Goal: Information Seeking & Learning: Learn about a topic

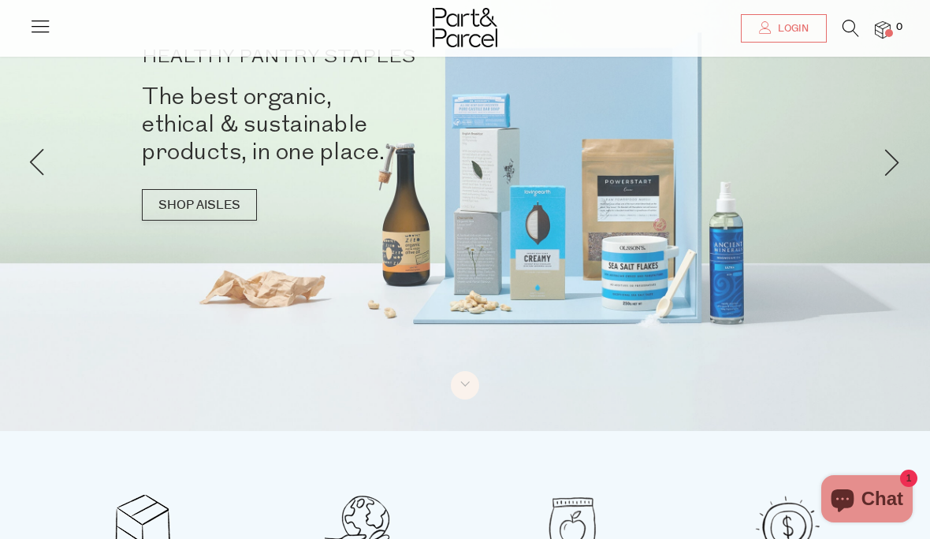
click at [45, 31] on icon at bounding box center [40, 26] width 22 height 22
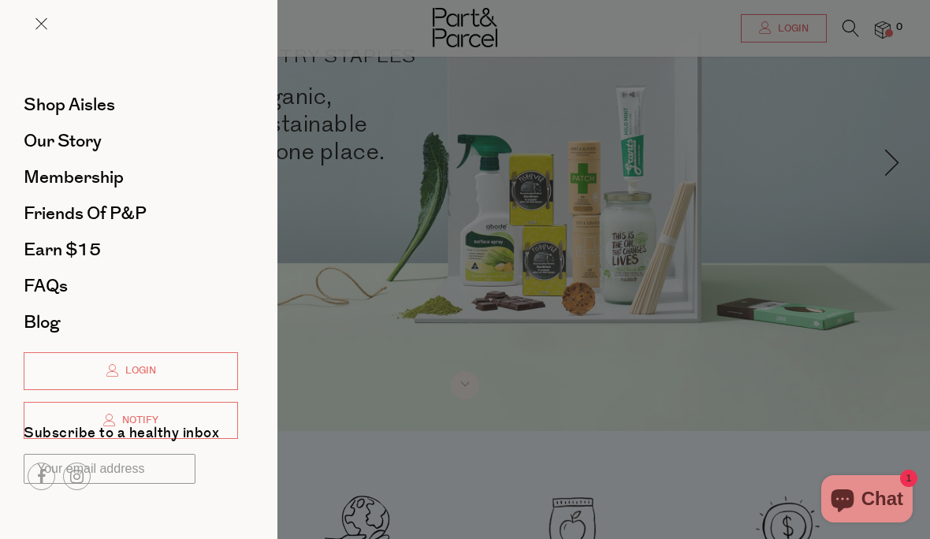
click at [104, 214] on span "Friends of P&P" at bounding box center [85, 213] width 123 height 25
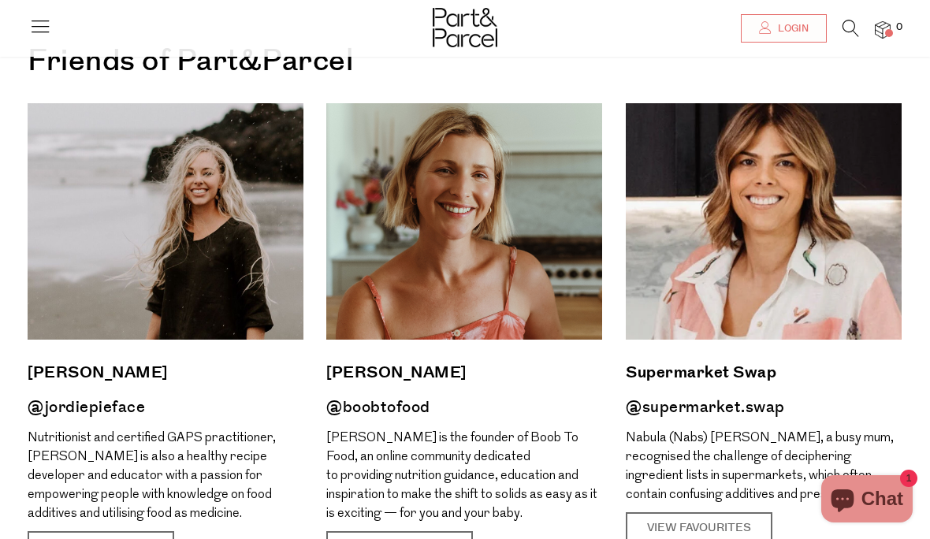
scroll to position [128, 0]
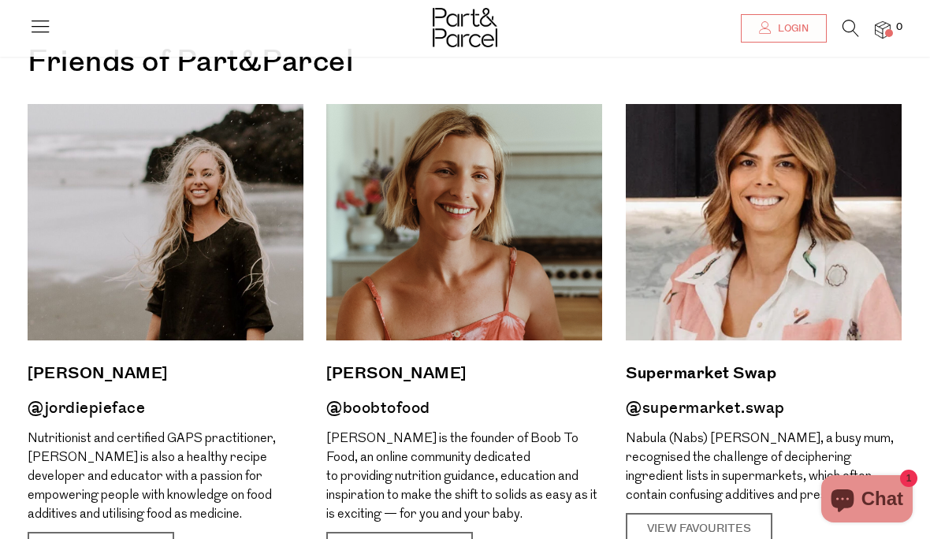
click at [118, 538] on link "View Favourites" at bounding box center [101, 548] width 147 height 33
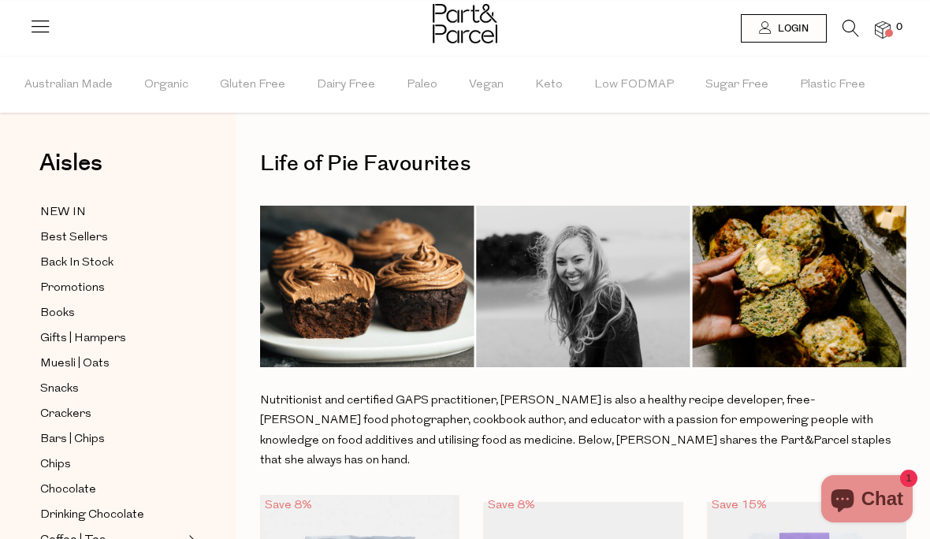
click at [421, 87] on span "Paleo" at bounding box center [422, 85] width 31 height 55
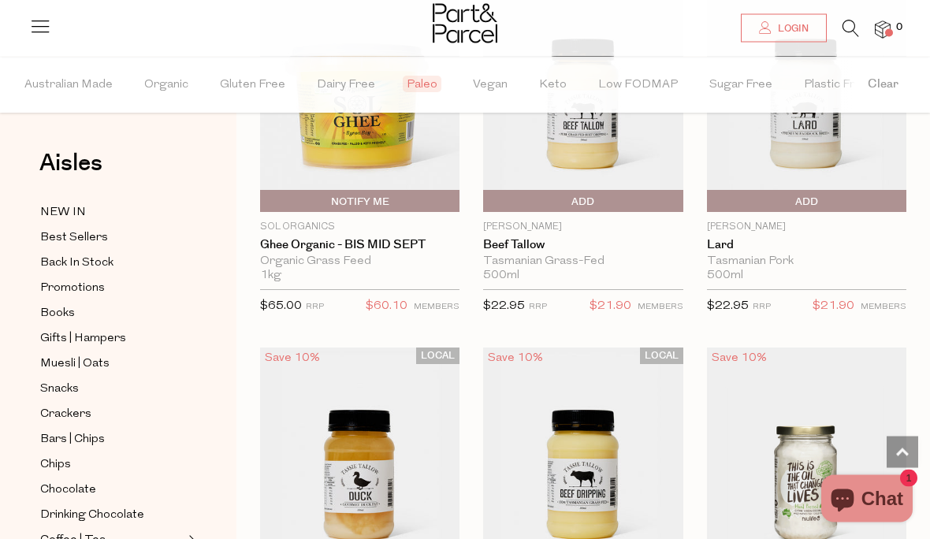
scroll to position [1631, 0]
click at [42, 24] on icon at bounding box center [40, 26] width 22 height 22
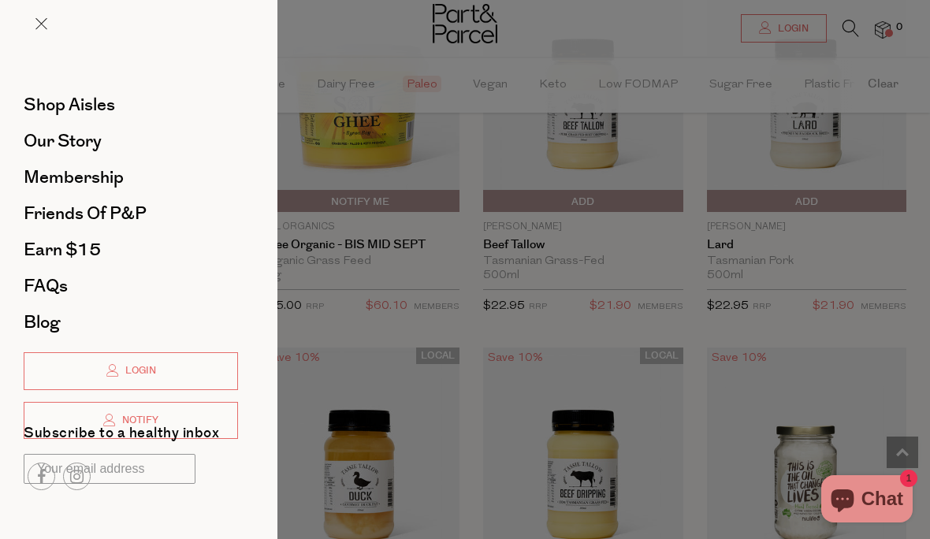
click at [91, 143] on span "Our Story" at bounding box center [63, 140] width 78 height 25
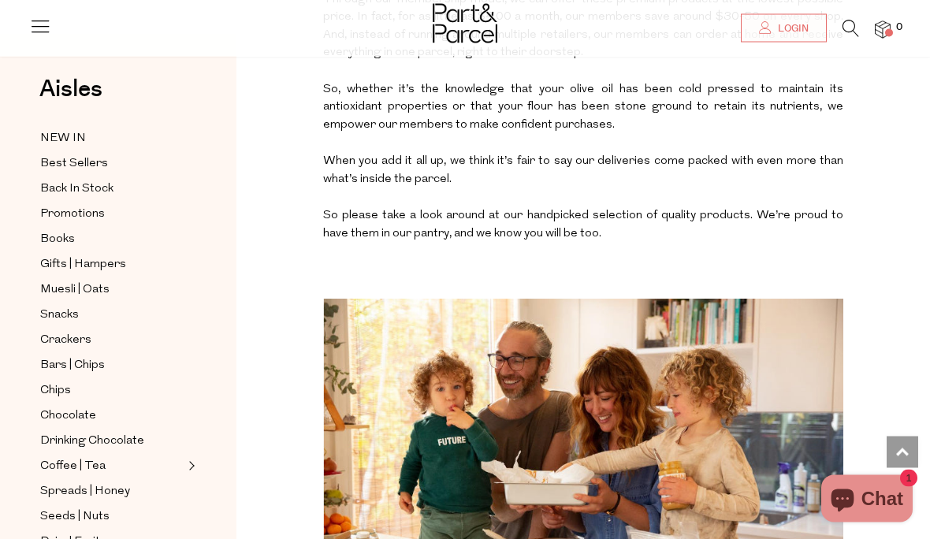
scroll to position [744, 0]
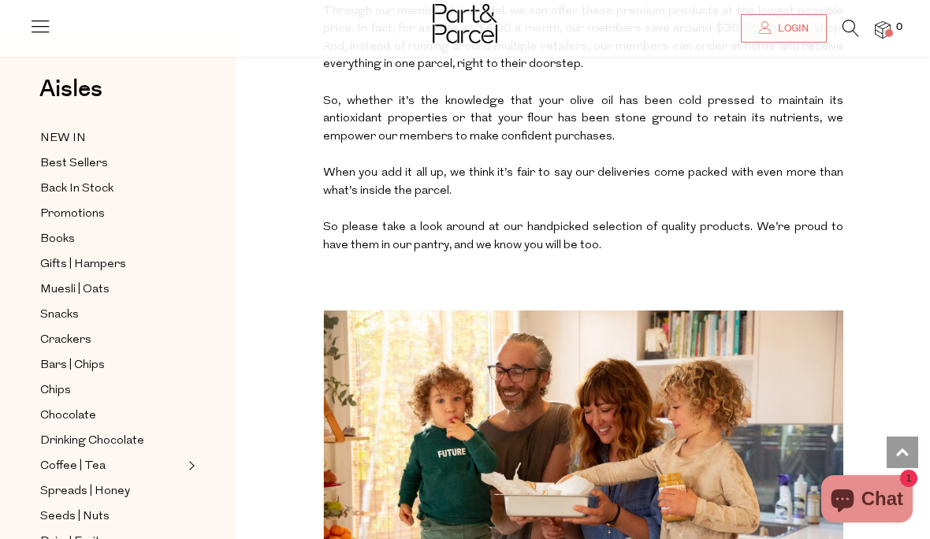
click at [41, 34] on icon at bounding box center [40, 26] width 22 height 22
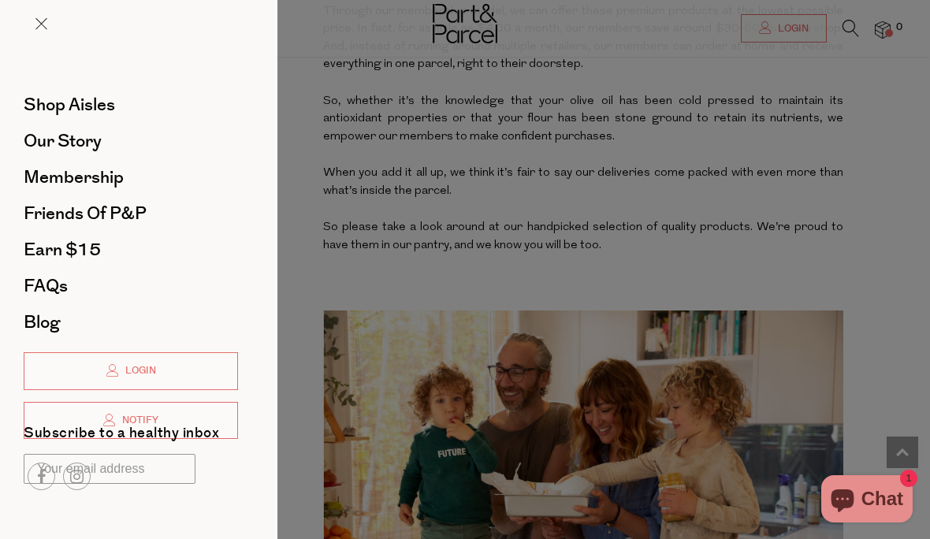
click at [80, 217] on span "Friends of P&P" at bounding box center [85, 213] width 123 height 25
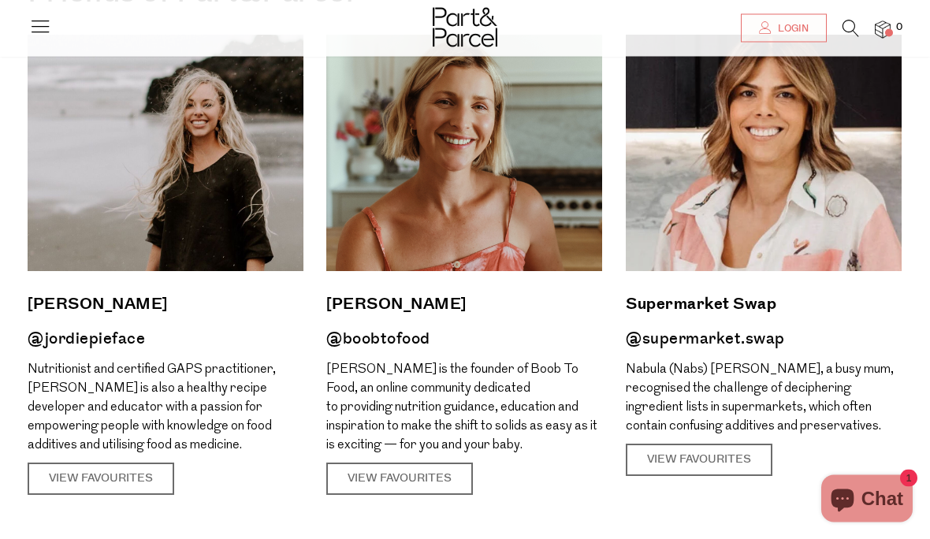
scroll to position [199, 0]
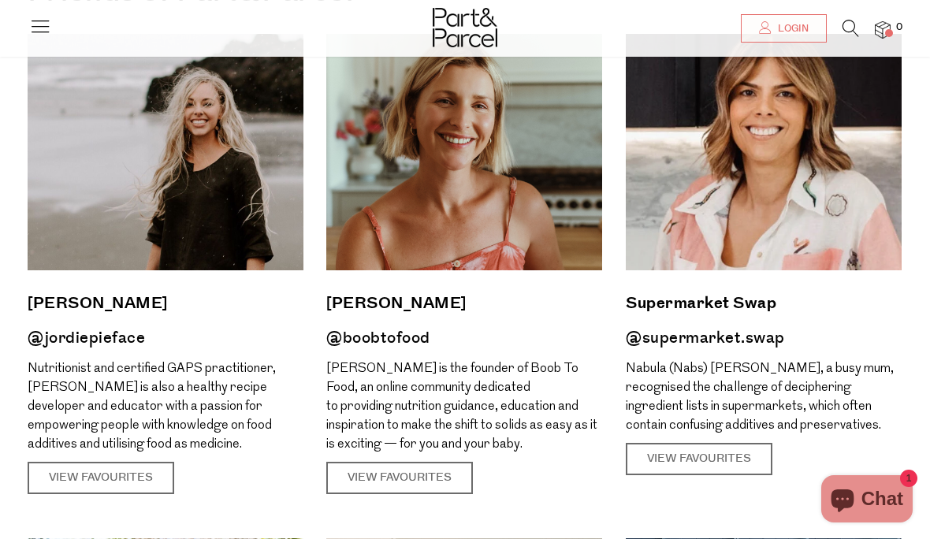
click at [403, 477] on link "View Favourites" at bounding box center [399, 478] width 147 height 33
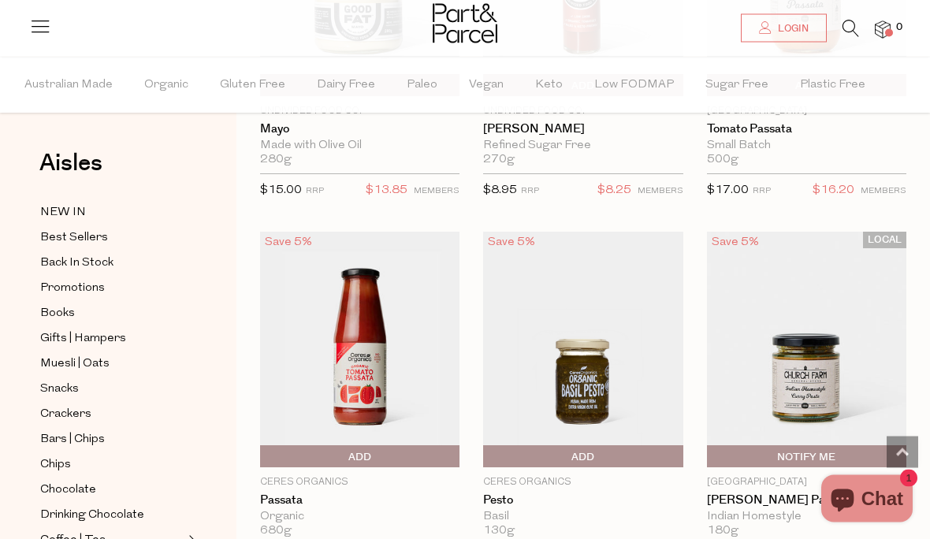
scroll to position [3630, 0]
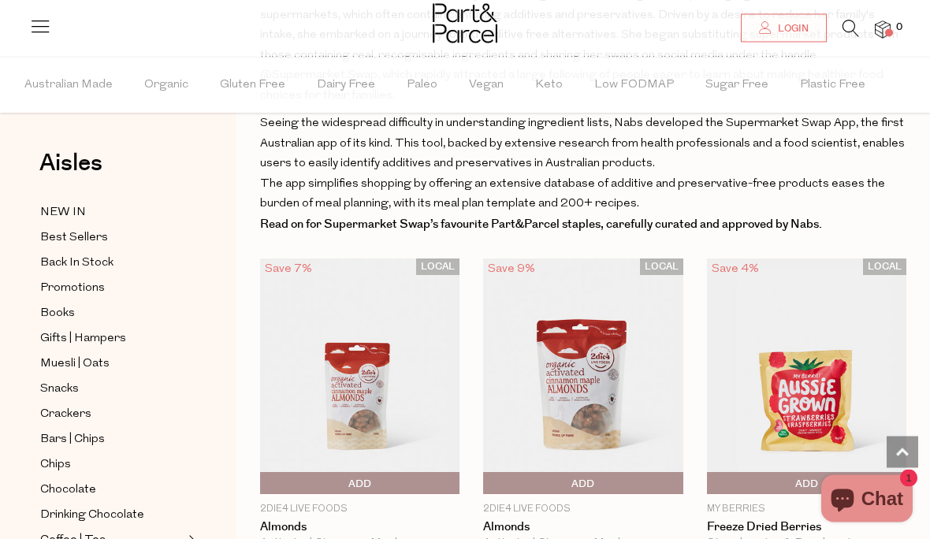
scroll to position [490, 0]
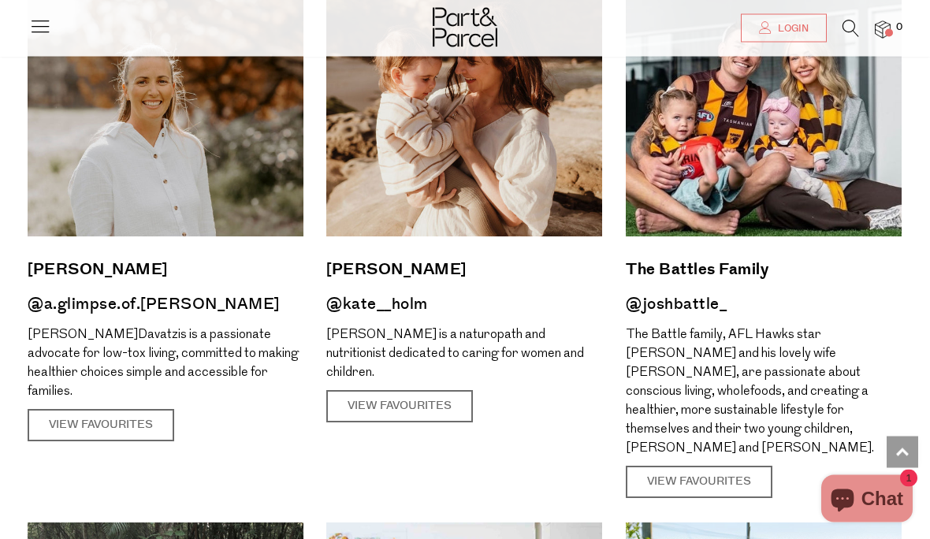
scroll to position [1239, 0]
click at [413, 390] on link "View Favourites" at bounding box center [399, 406] width 147 height 33
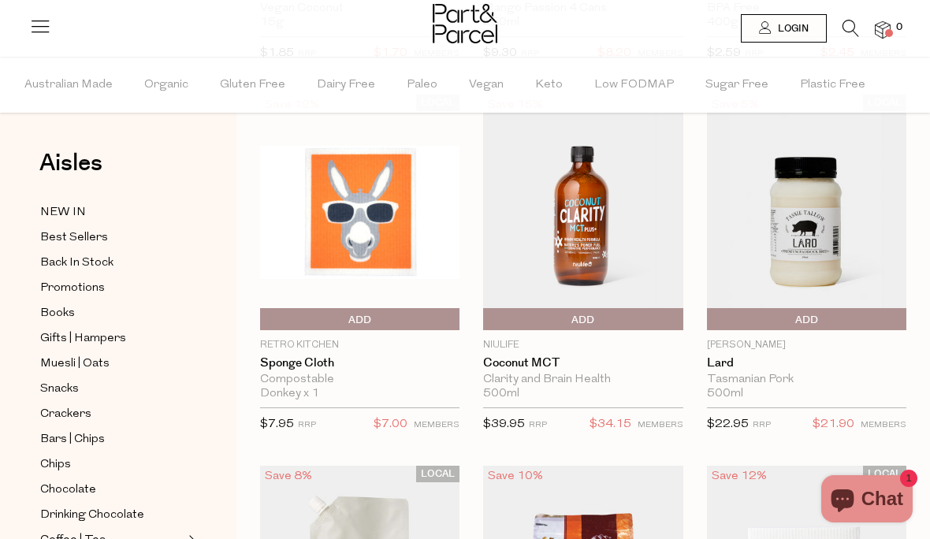
click at [42, 31] on icon at bounding box center [40, 26] width 22 height 22
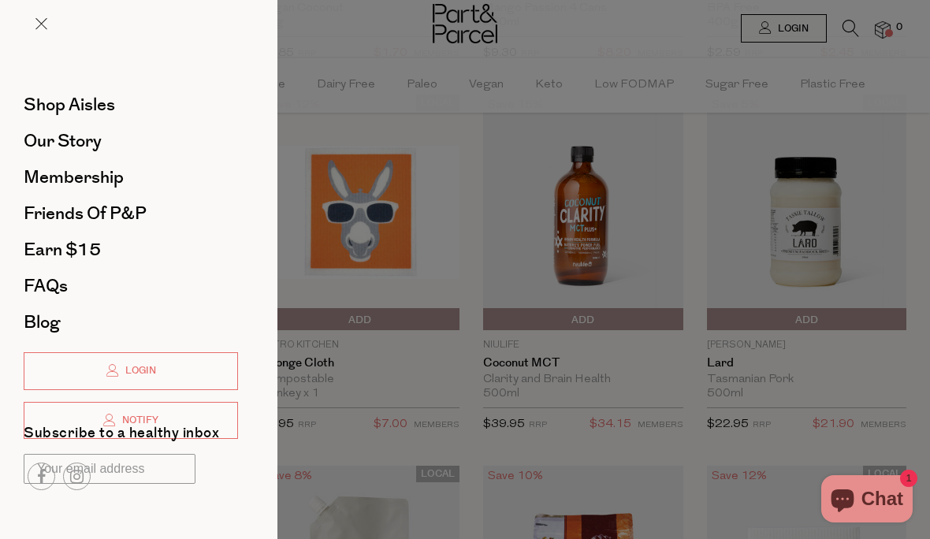
click at [102, 183] on span "Membership" at bounding box center [74, 177] width 100 height 25
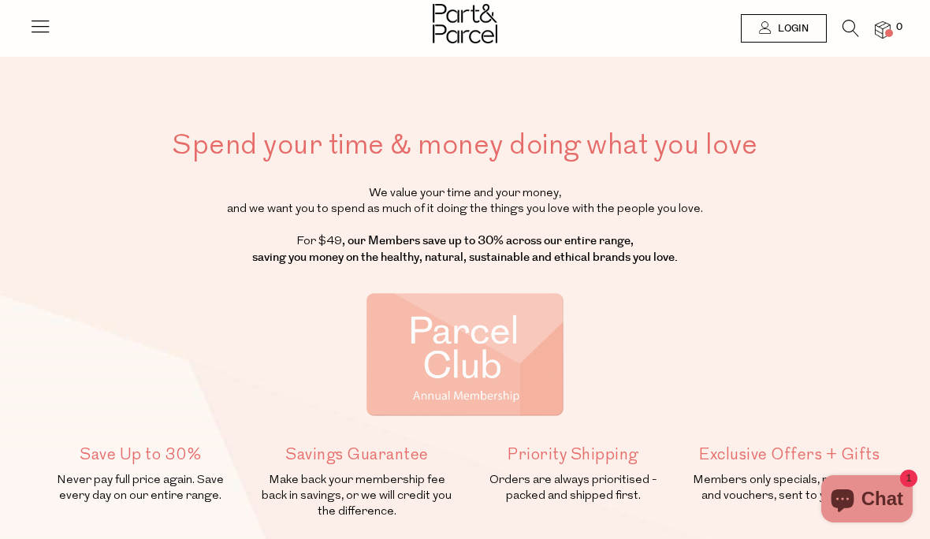
click at [39, 28] on icon at bounding box center [40, 26] width 22 height 22
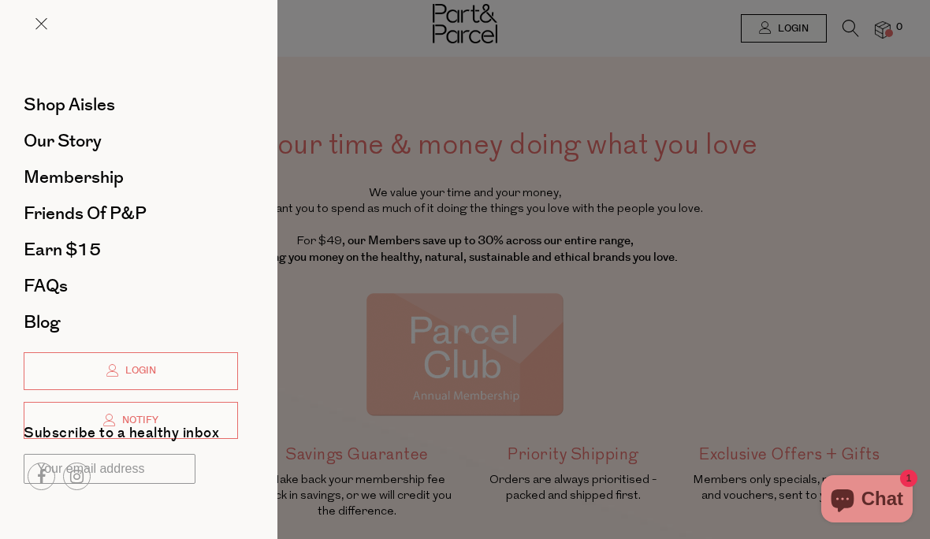
click at [81, 251] on span "Earn $15" at bounding box center [62, 249] width 77 height 25
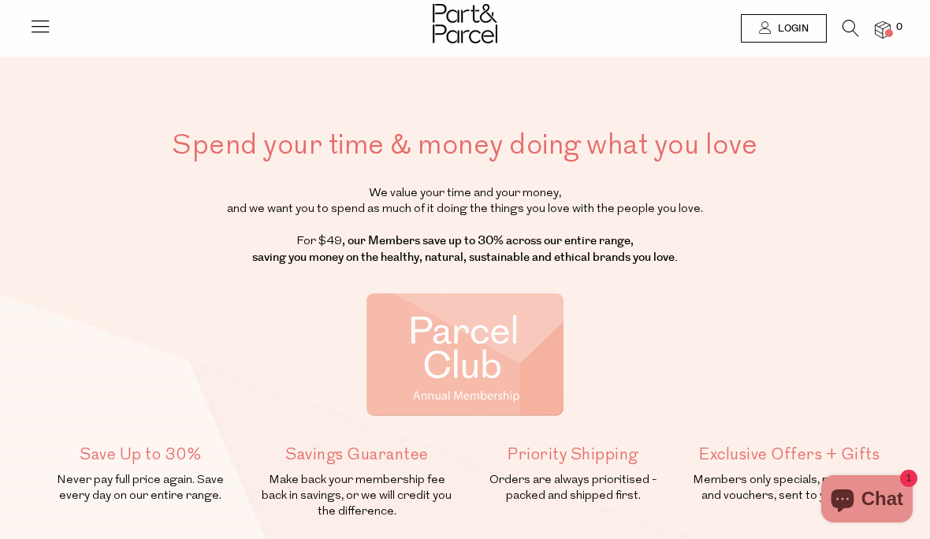
click at [41, 28] on icon at bounding box center [40, 26] width 22 height 22
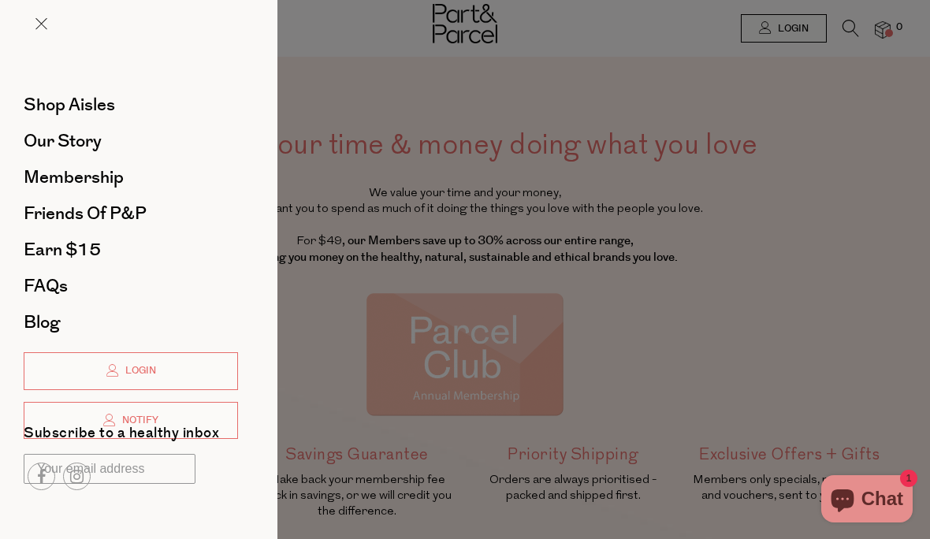
click at [92, 110] on span "Shop Aisles" at bounding box center [69, 104] width 91 height 25
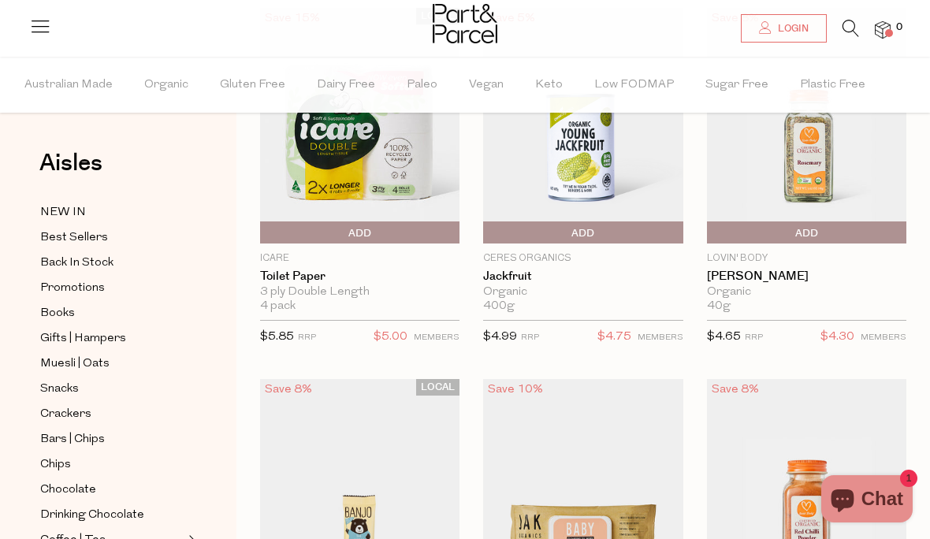
click at [81, 292] on span "Promotions" at bounding box center [72, 288] width 65 height 19
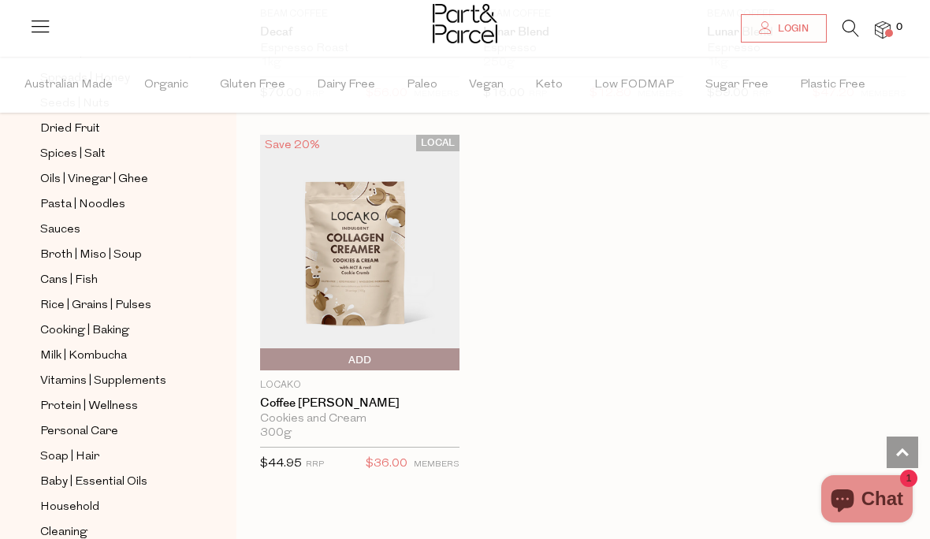
scroll to position [486, 0]
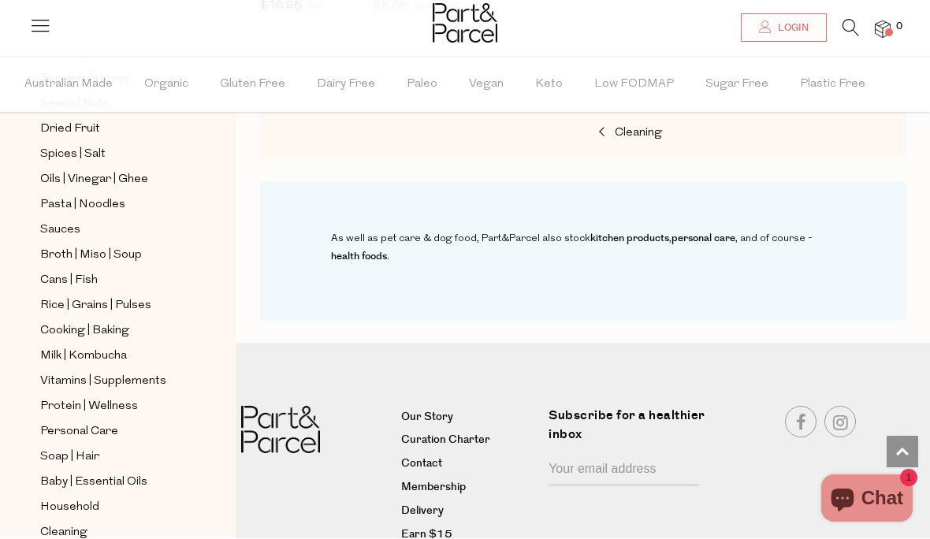
scroll to position [486, 0]
click at [57, 524] on span "Cleaning" at bounding box center [63, 533] width 47 height 19
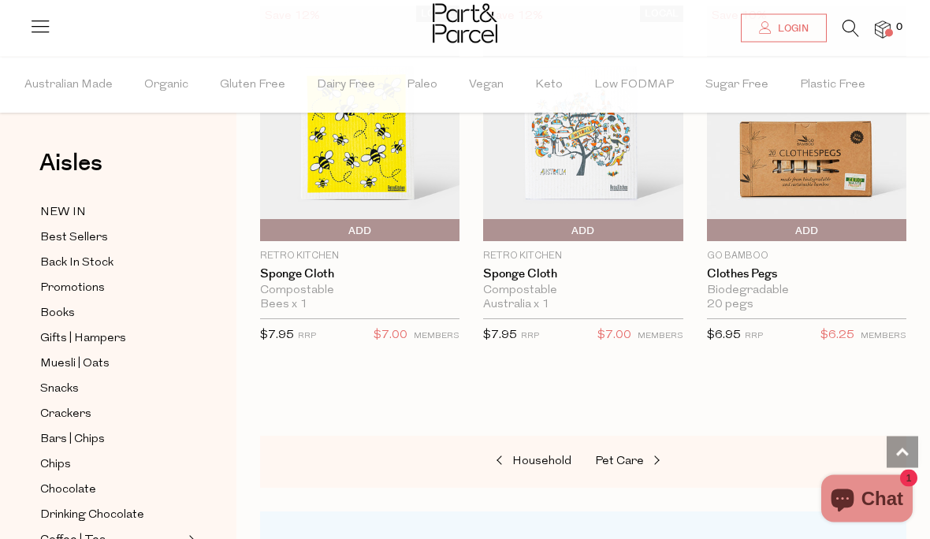
scroll to position [1341, 0]
click at [518, 456] on span "Household" at bounding box center [541, 461] width 59 height 12
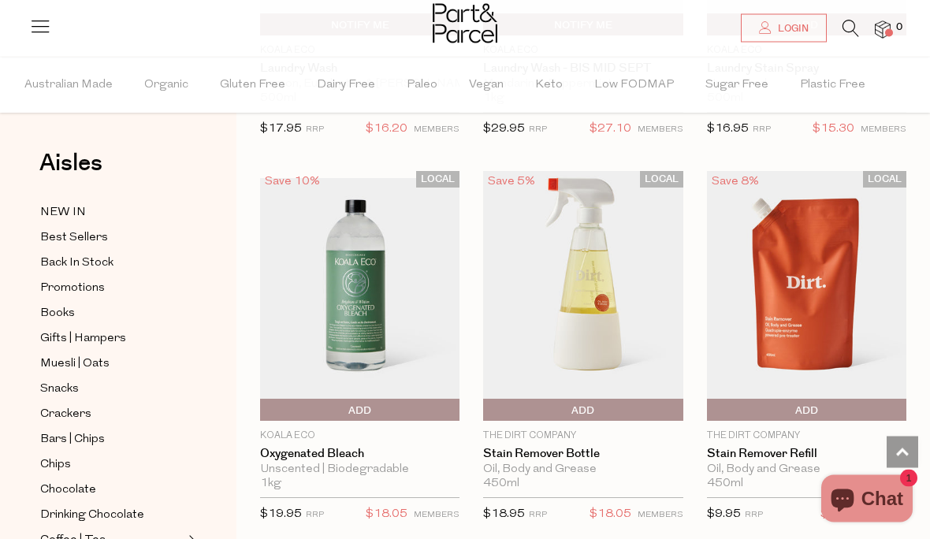
scroll to position [5616, 0]
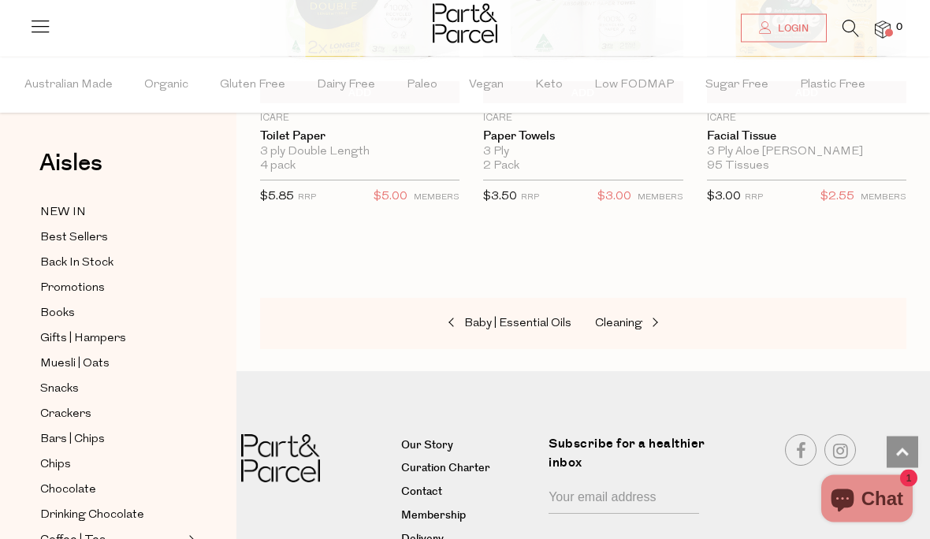
scroll to position [10063, 0]
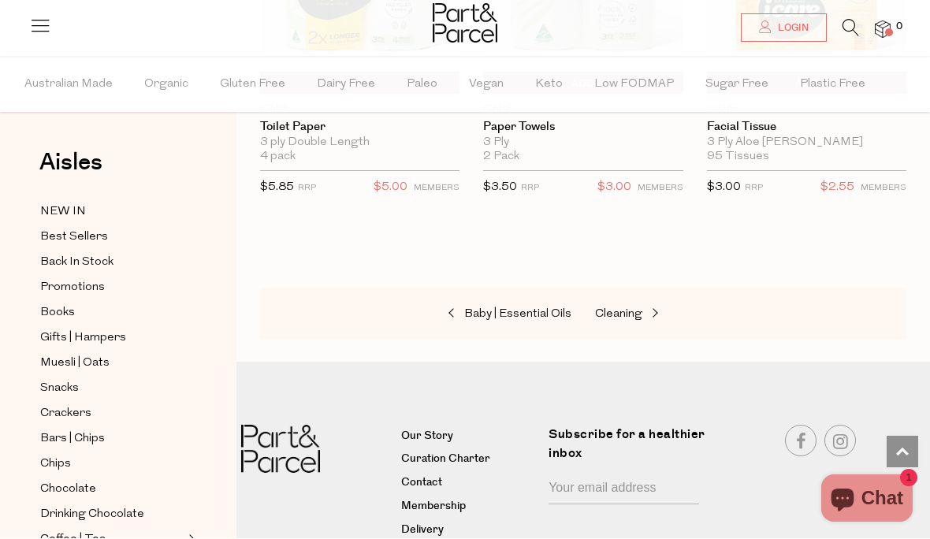
click at [477, 309] on span "Baby | Essential Oils" at bounding box center [517, 315] width 107 height 12
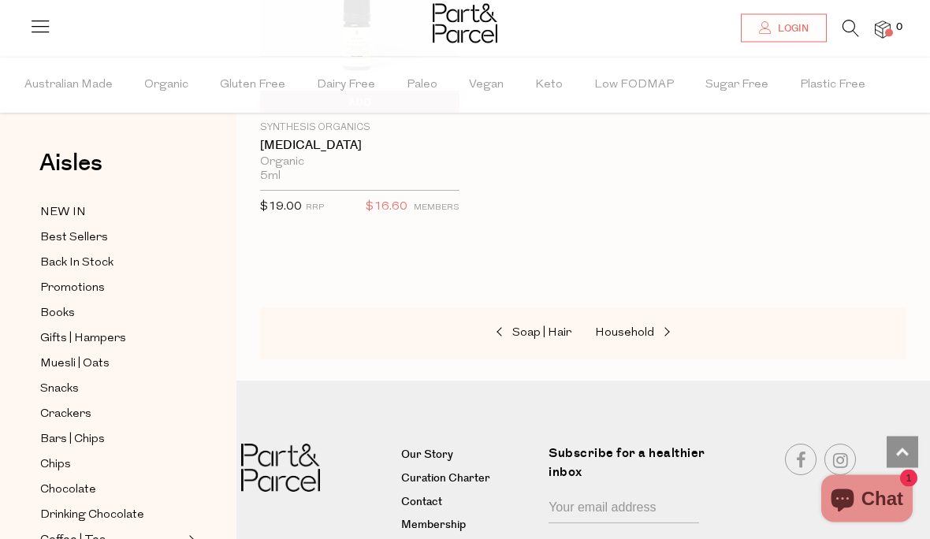
scroll to position [2218, 0]
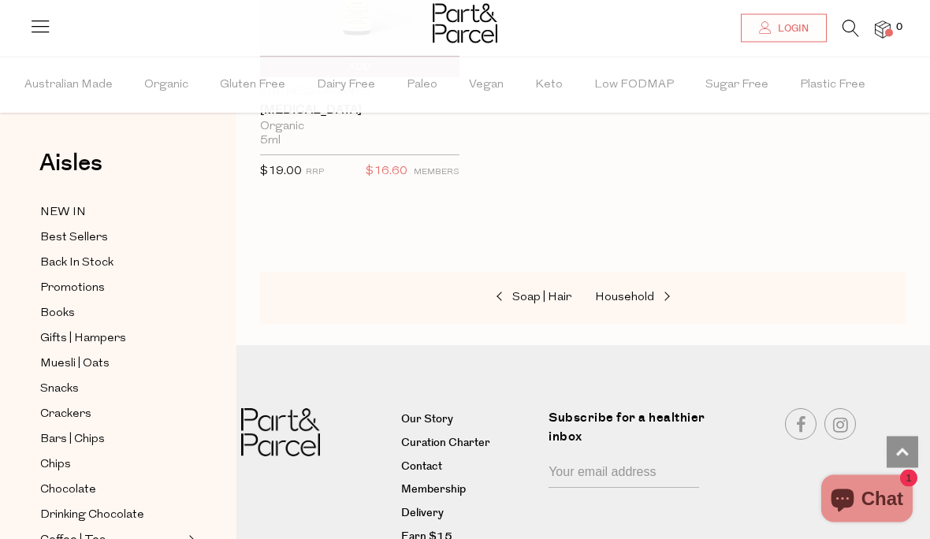
click at [515, 295] on span "Soap | Hair" at bounding box center [541, 298] width 59 height 12
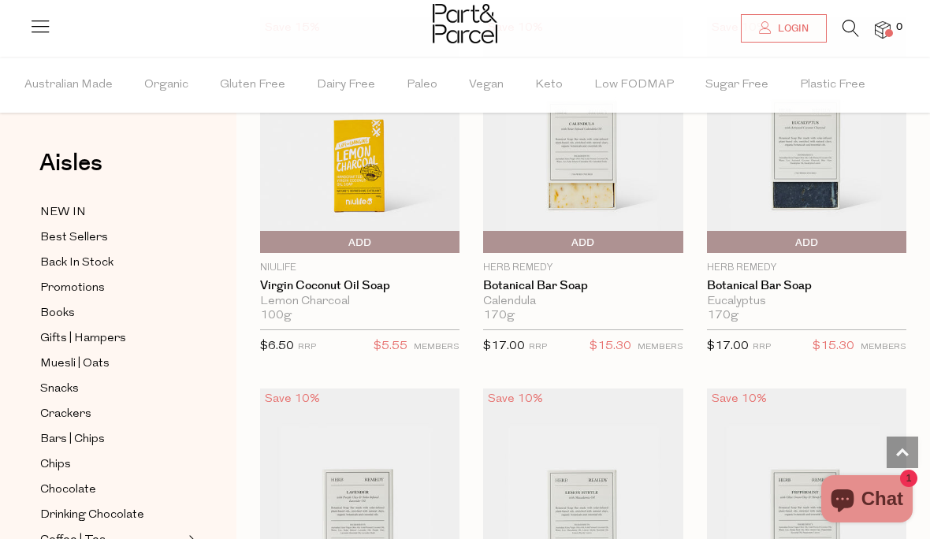
scroll to position [3906, 0]
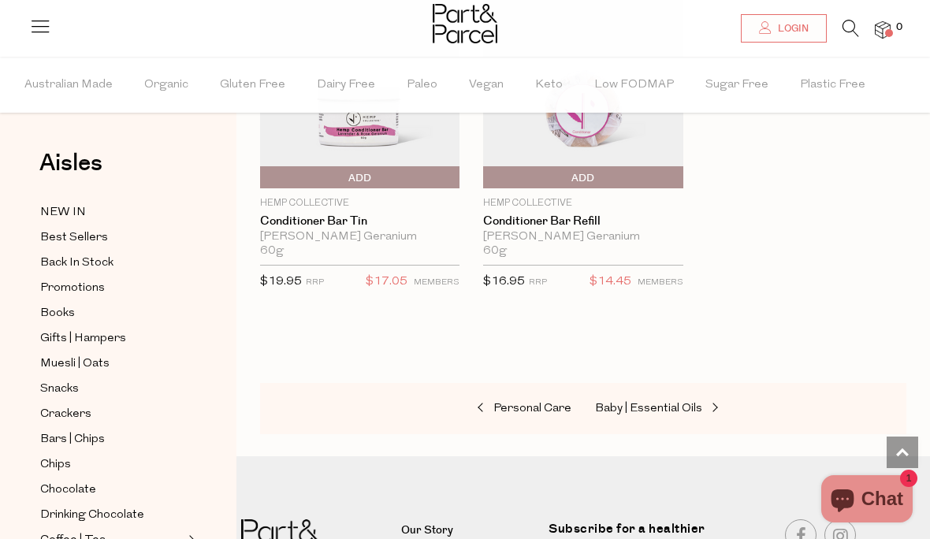
click at [518, 403] on span "Personal Care" at bounding box center [532, 409] width 78 height 12
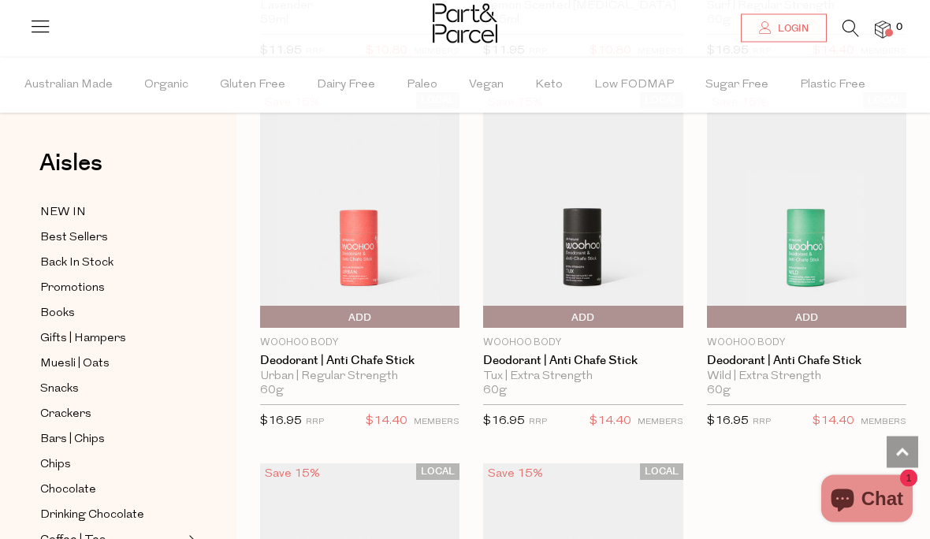
scroll to position [5679, 0]
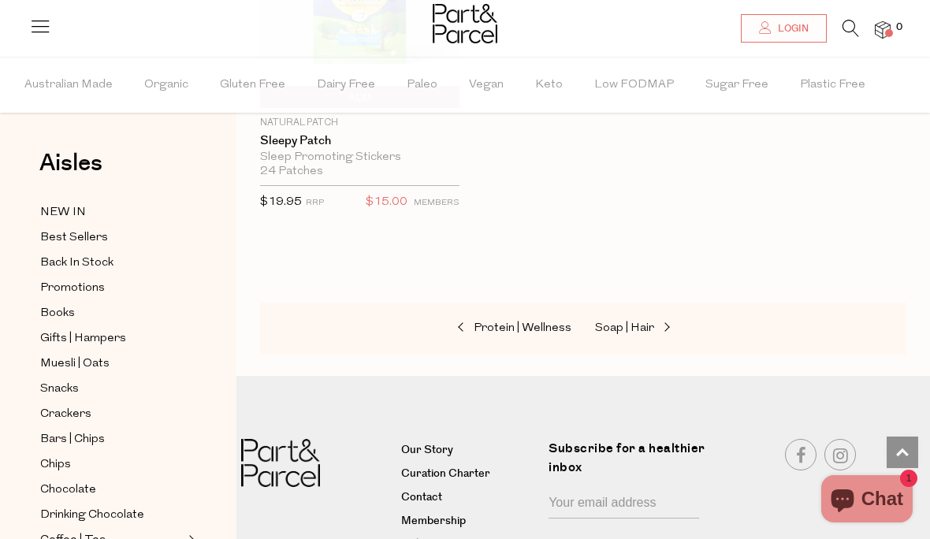
scroll to position [10377, 0]
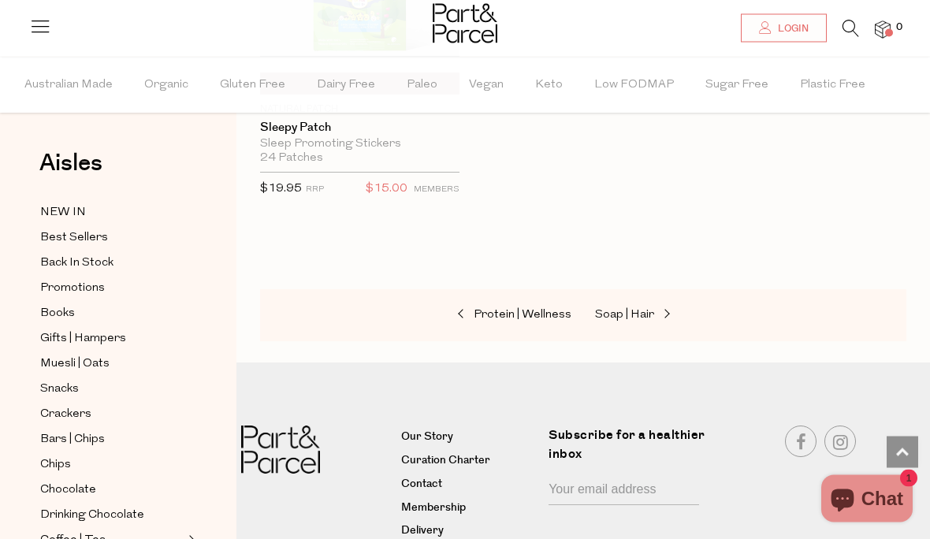
click at [497, 310] on span "Protein | Wellness" at bounding box center [523, 316] width 98 height 12
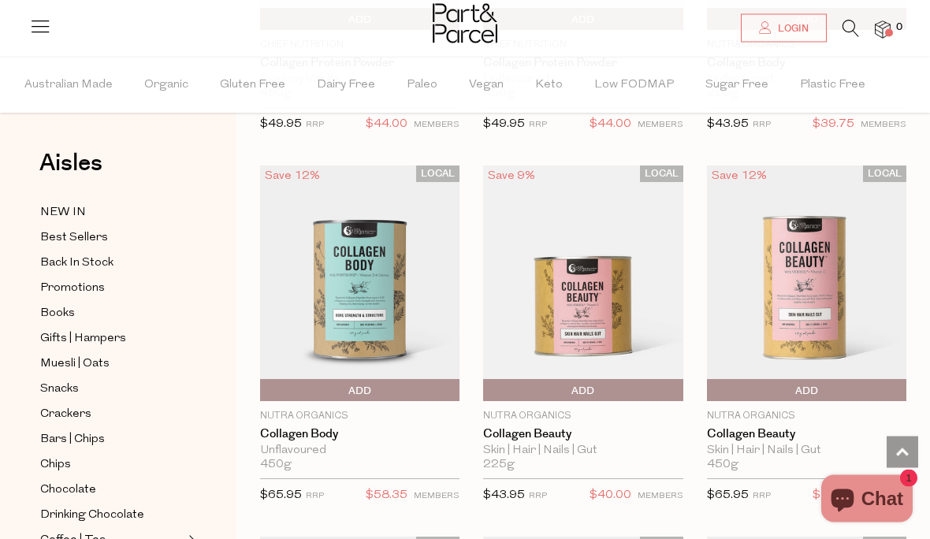
scroll to position [1896, 0]
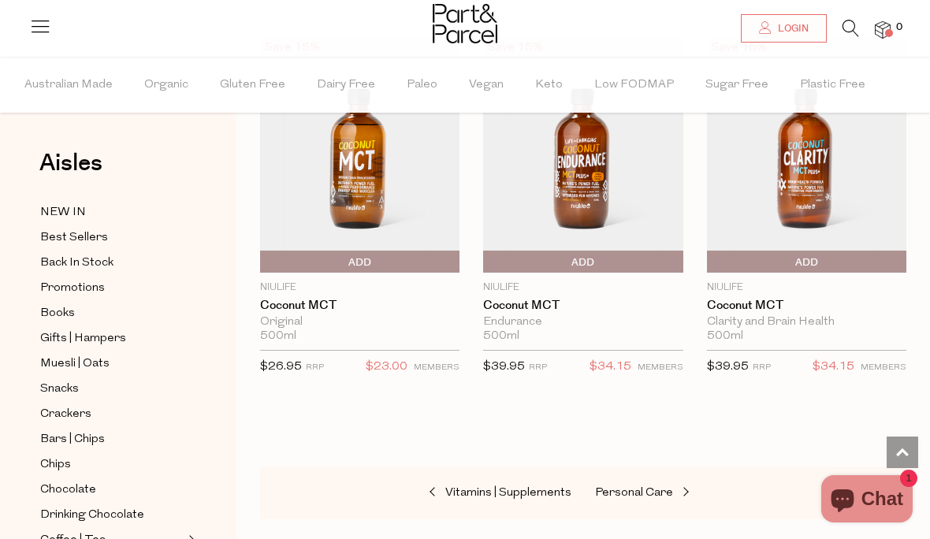
click at [463, 487] on span "Vitamins | Supplements" at bounding box center [508, 493] width 126 height 12
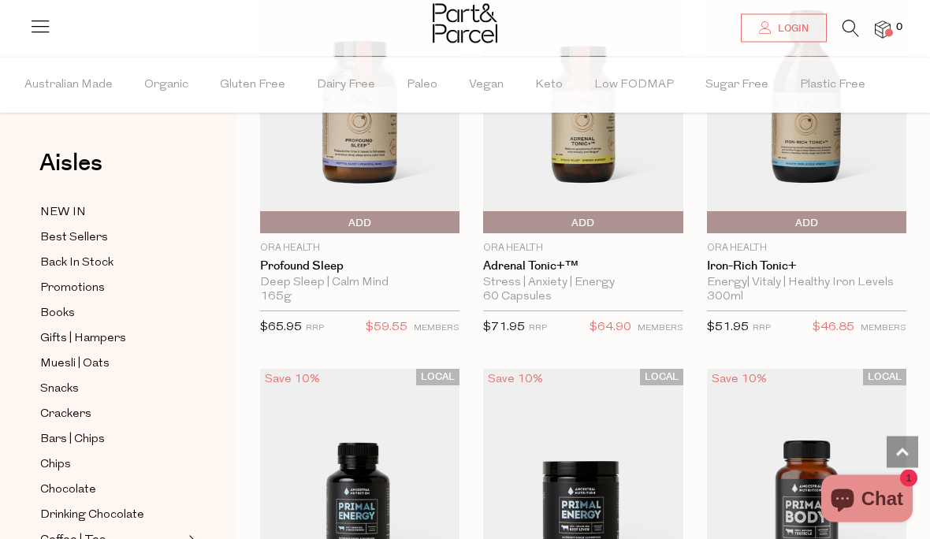
scroll to position [3947, 0]
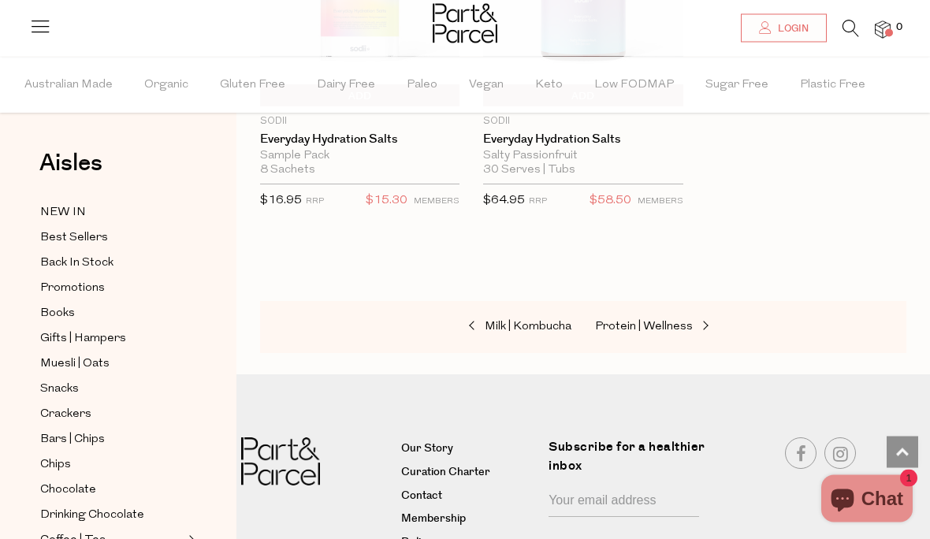
click at [491, 321] on span "Milk | Kombucha" at bounding box center [528, 327] width 87 height 12
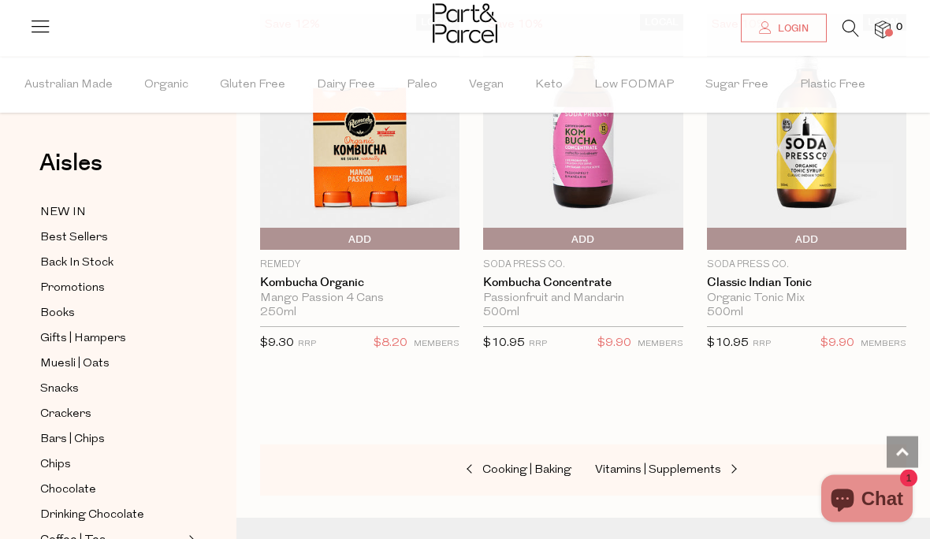
scroll to position [3950, 0]
click at [506, 464] on span "Cooking | Baking" at bounding box center [526, 470] width 89 height 12
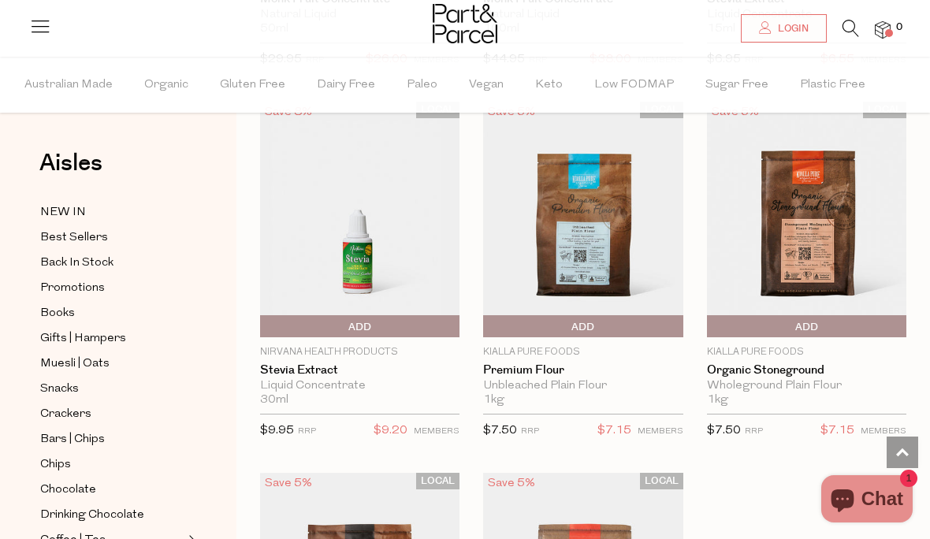
scroll to position [5682, 0]
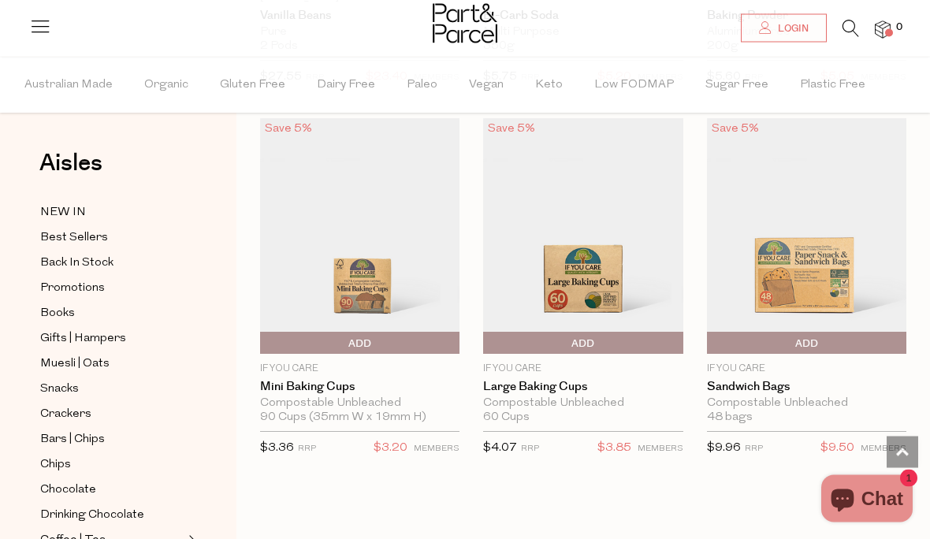
scroll to position [10119, 0]
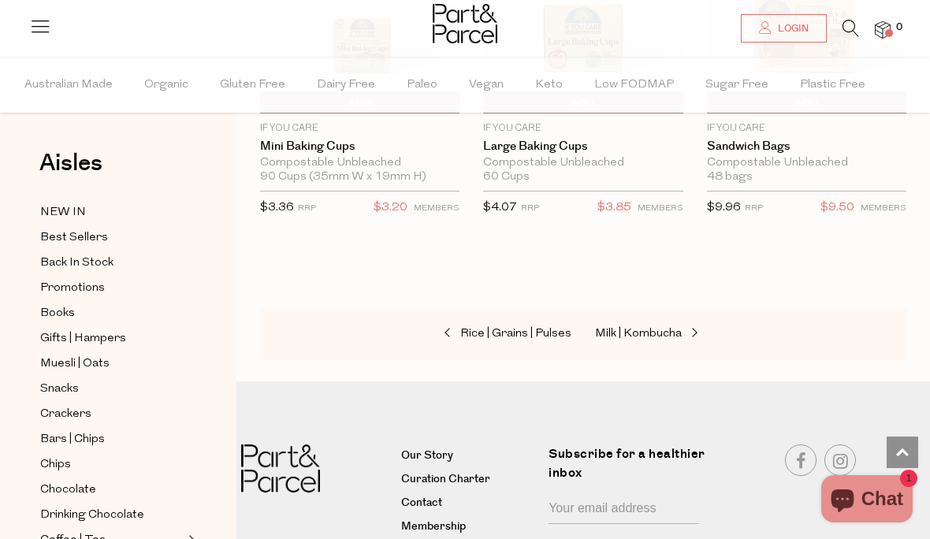
click at [482, 328] on span "Rice | Grains | Pulses" at bounding box center [515, 334] width 111 height 12
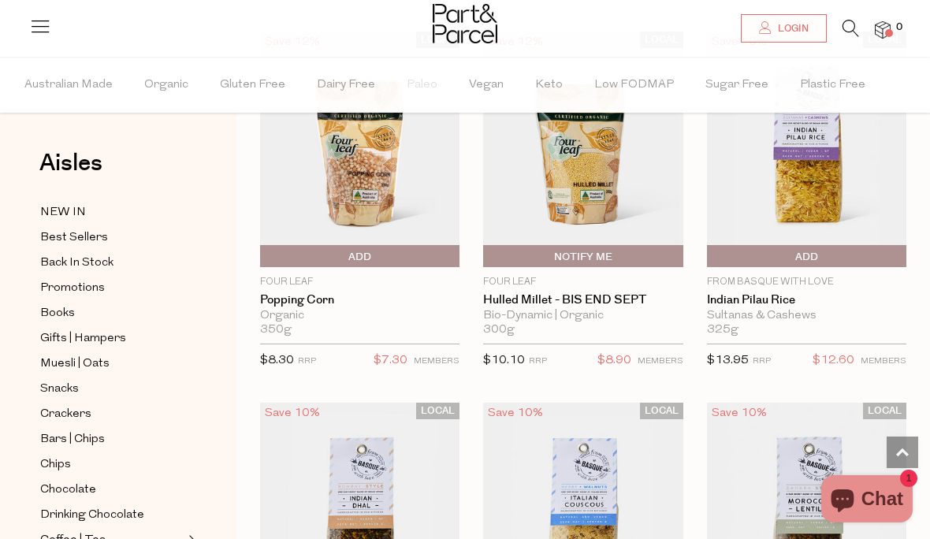
scroll to position [2840, 0]
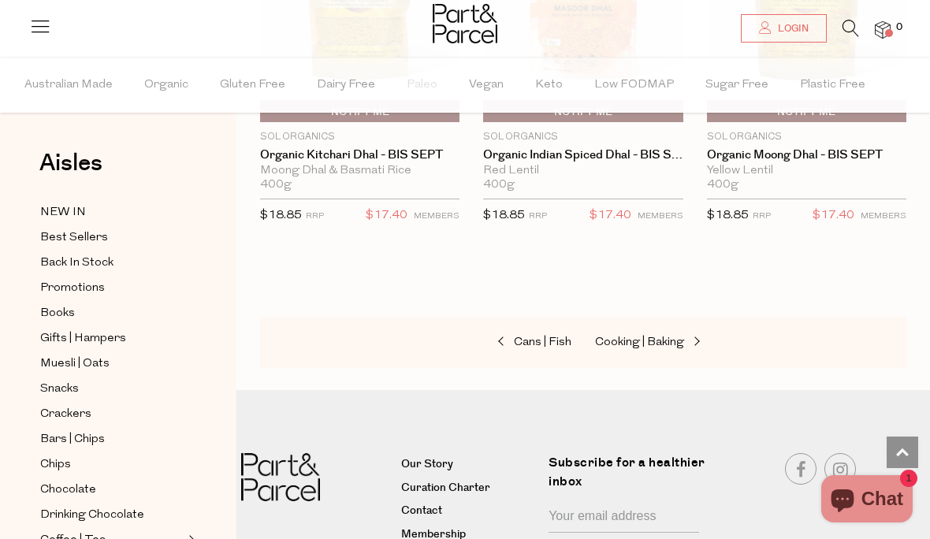
click at [521, 336] on span "Cans | Fish" at bounding box center [543, 342] width 58 height 12
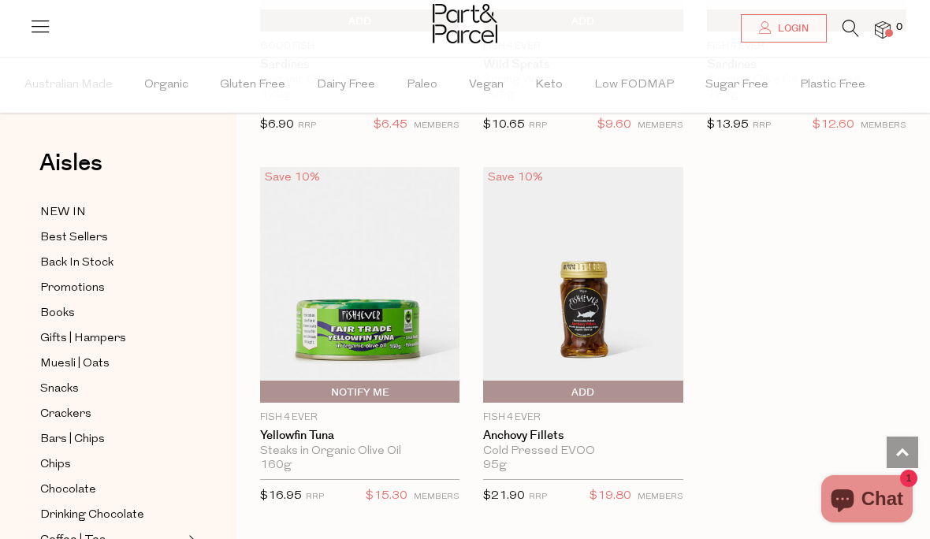
scroll to position [3097, 0]
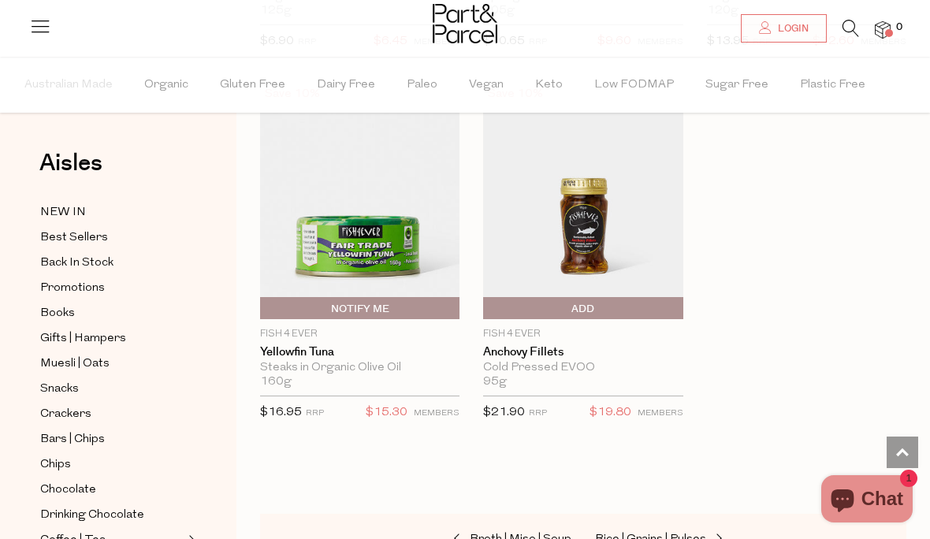
click at [491, 533] on span "Broth | Miso | Soup" at bounding box center [521, 539] width 102 height 12
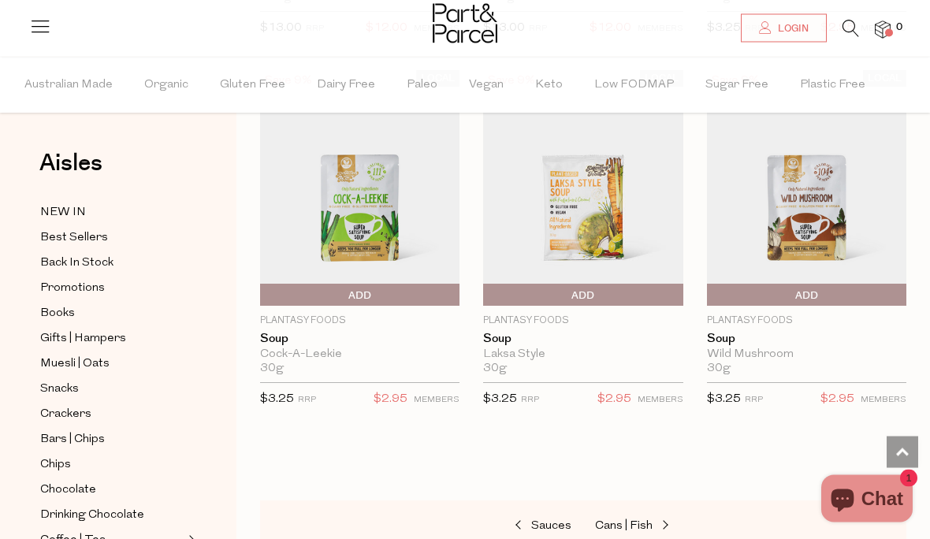
scroll to position [3846, 0]
click at [538, 519] on span "Sauces" at bounding box center [551, 525] width 40 height 12
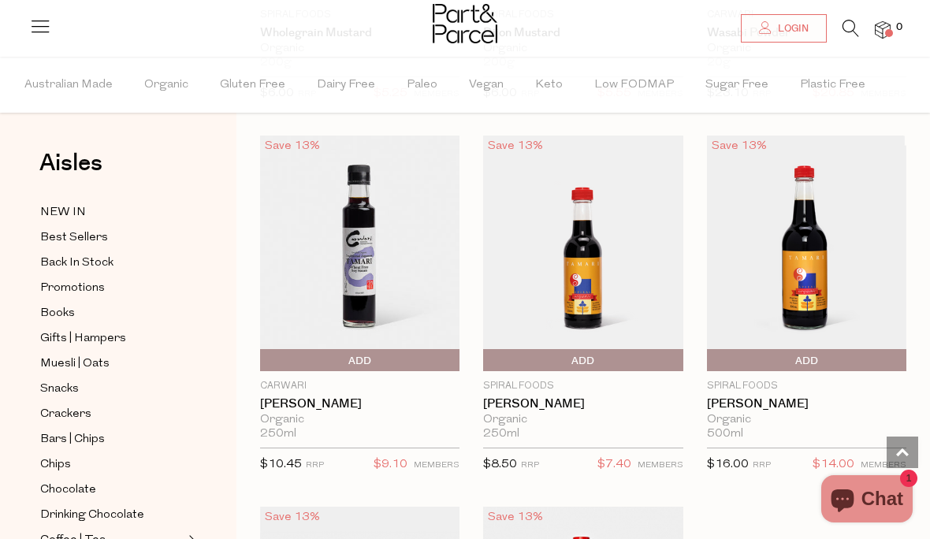
scroll to position [5701, 0]
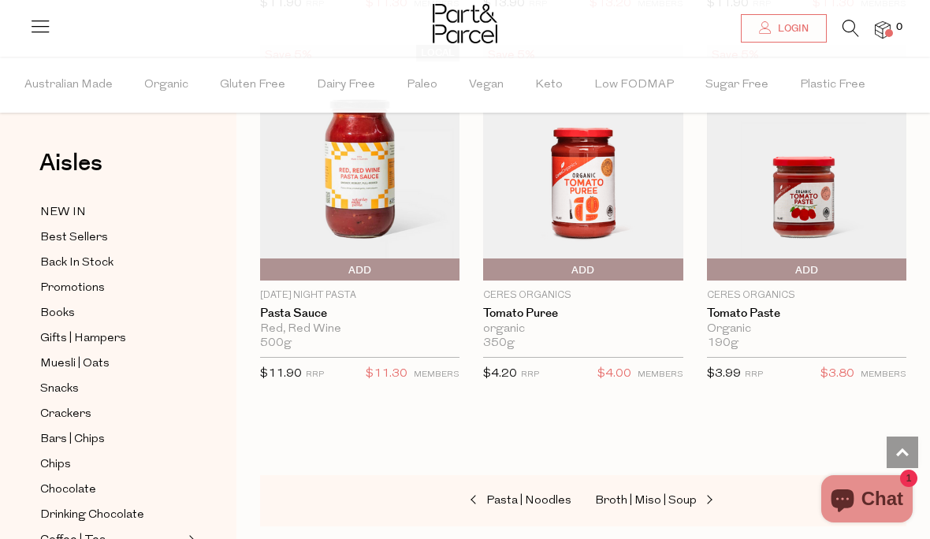
click at [510, 495] on span "Pasta | Noodles" at bounding box center [528, 501] width 85 height 12
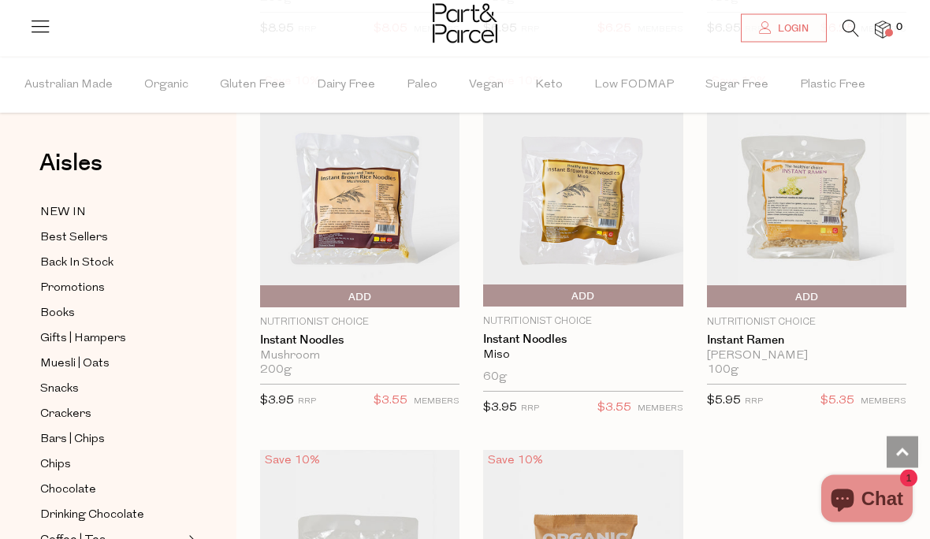
scroll to position [5715, 0]
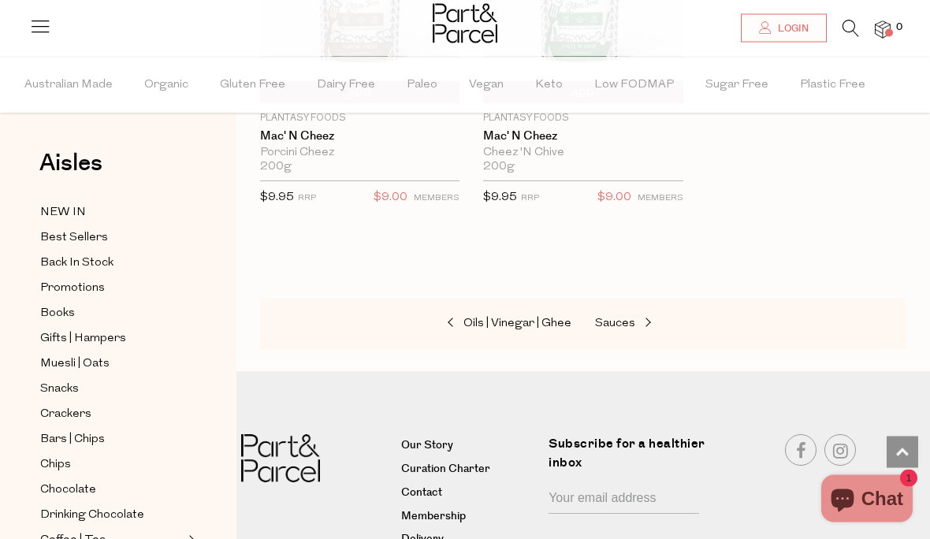
scroll to position [7053, 0]
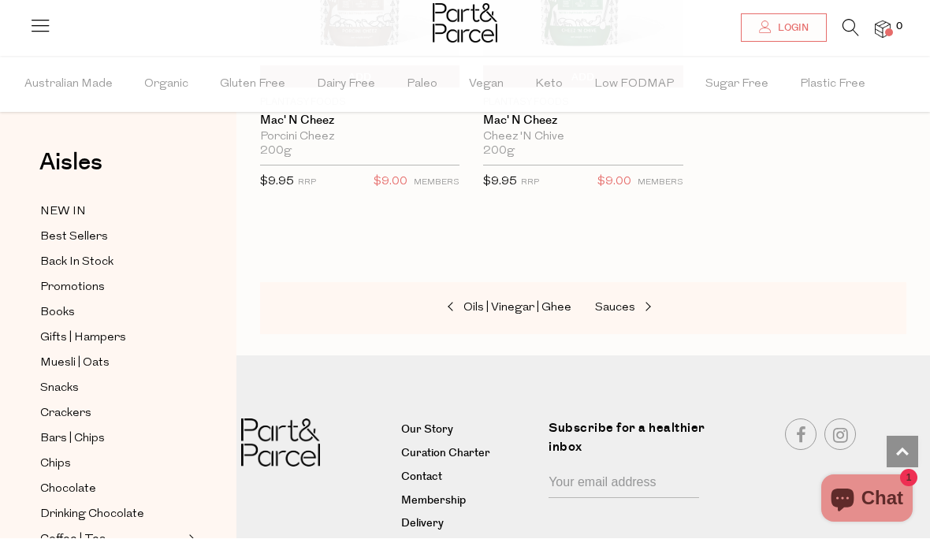
click at [466, 303] on span "Oils | Vinegar | Ghee" at bounding box center [517, 309] width 108 height 12
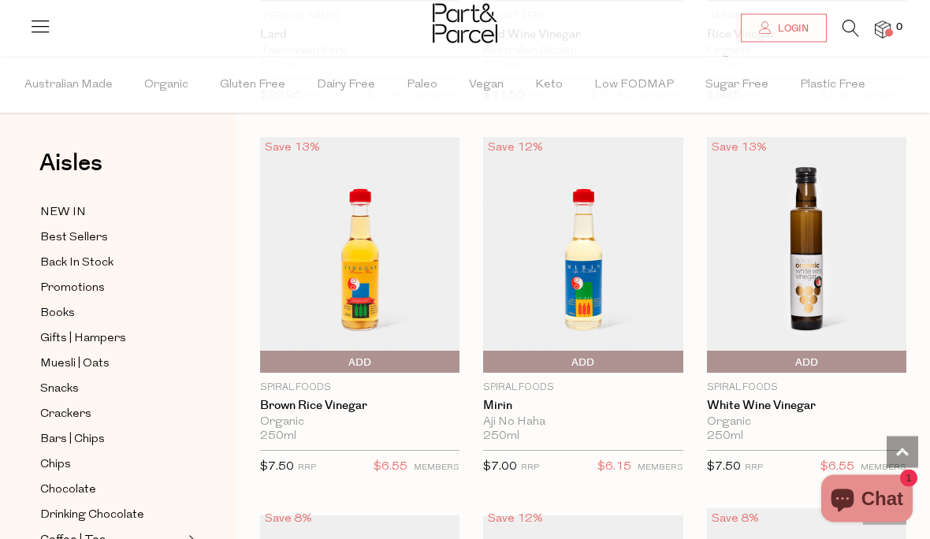
scroll to position [4178, 0]
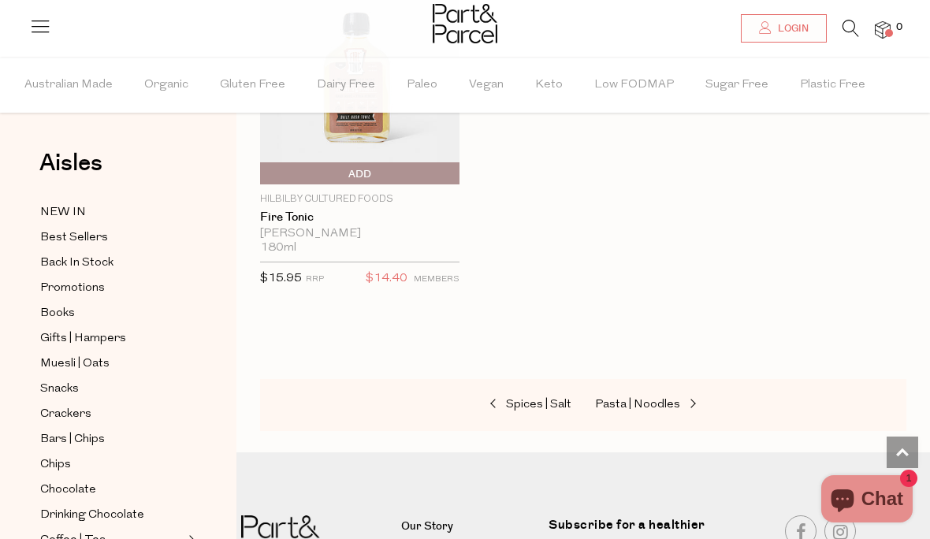
click at [523, 399] on span "Spices | Salt" at bounding box center [538, 405] width 65 height 12
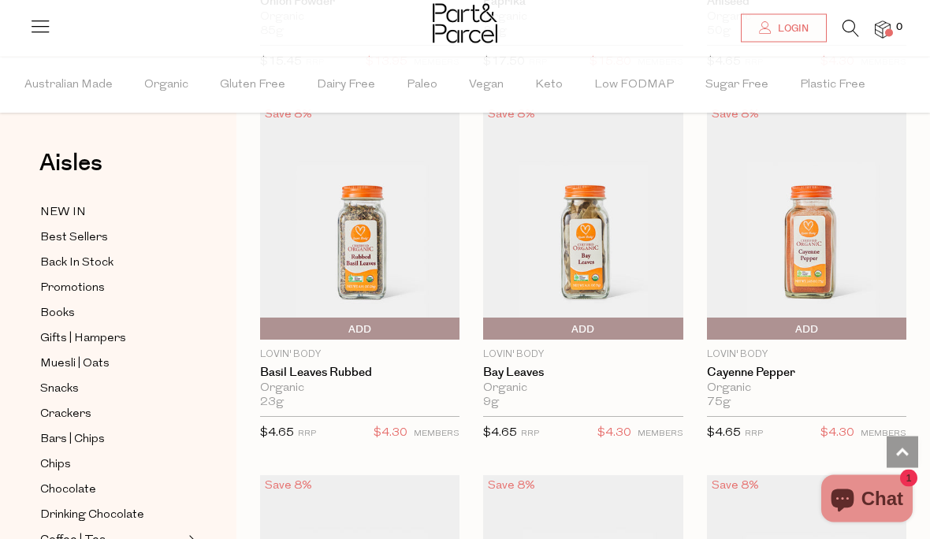
scroll to position [3853, 0]
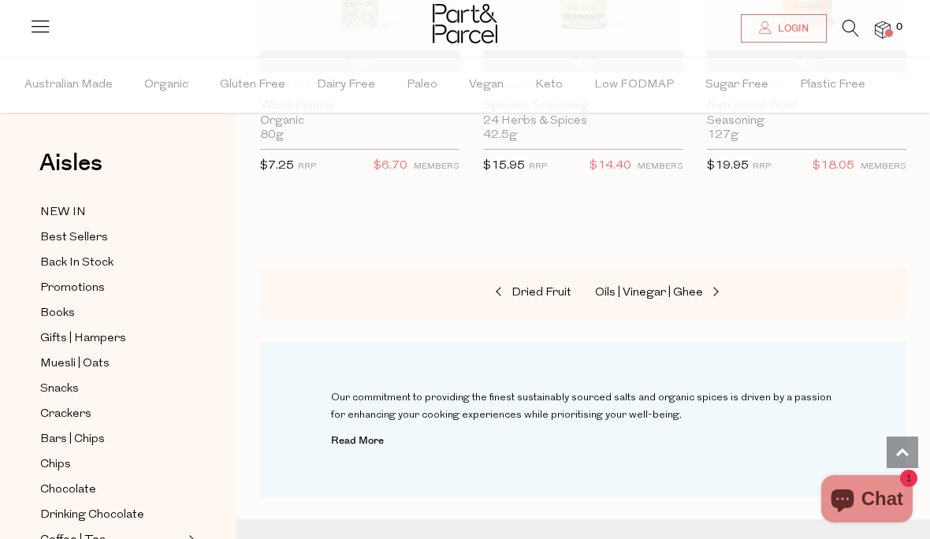
scroll to position [7085, 0]
click at [532, 289] on span "Dried Fruit" at bounding box center [541, 295] width 60 height 12
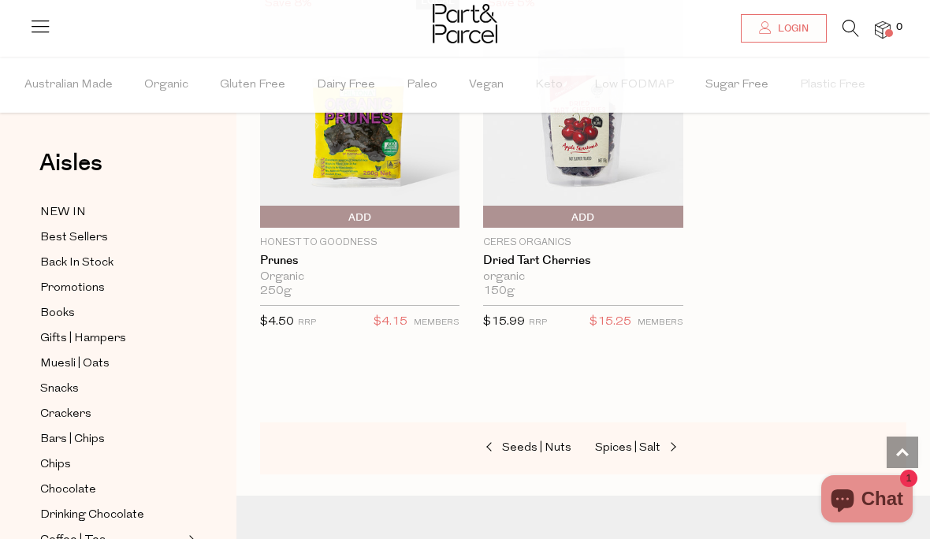
scroll to position [1330, 0]
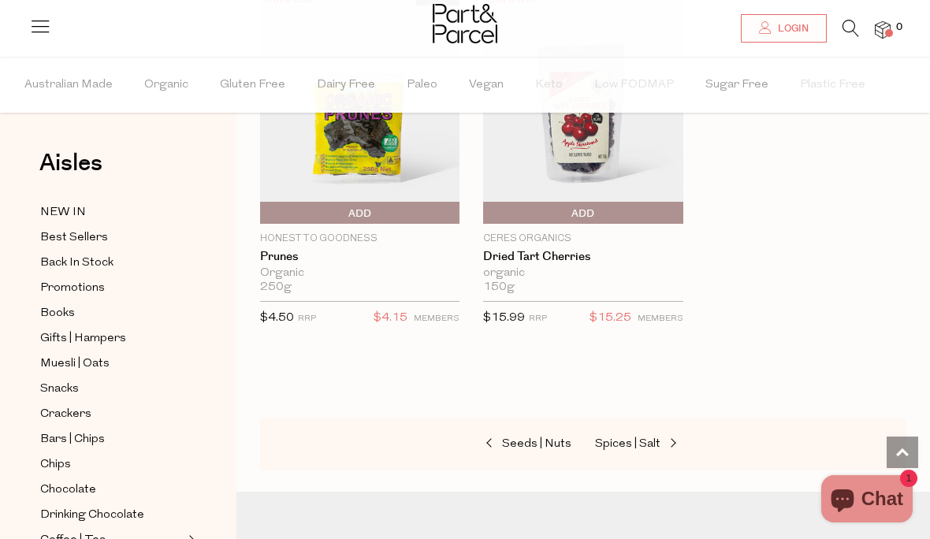
click at [520, 440] on span "Seeds | Nuts" at bounding box center [536, 444] width 69 height 12
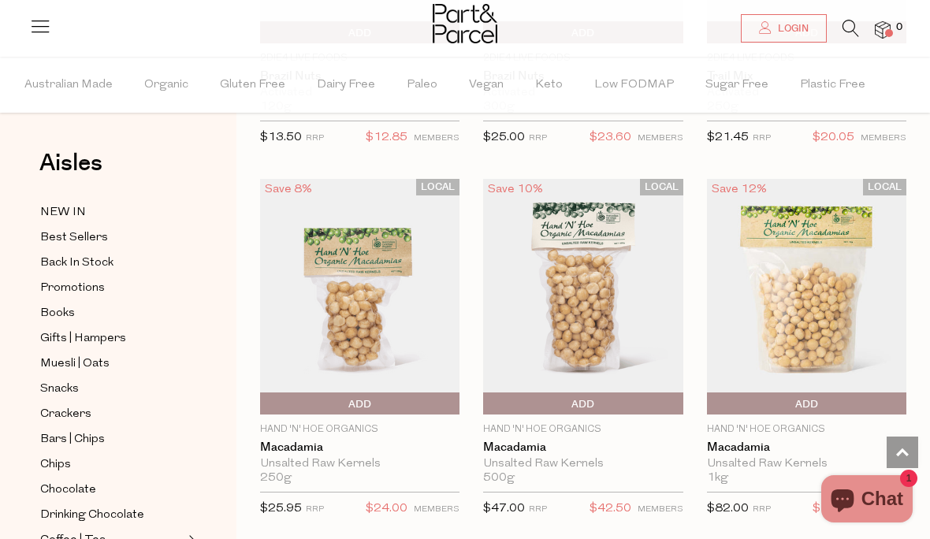
scroll to position [1835, 0]
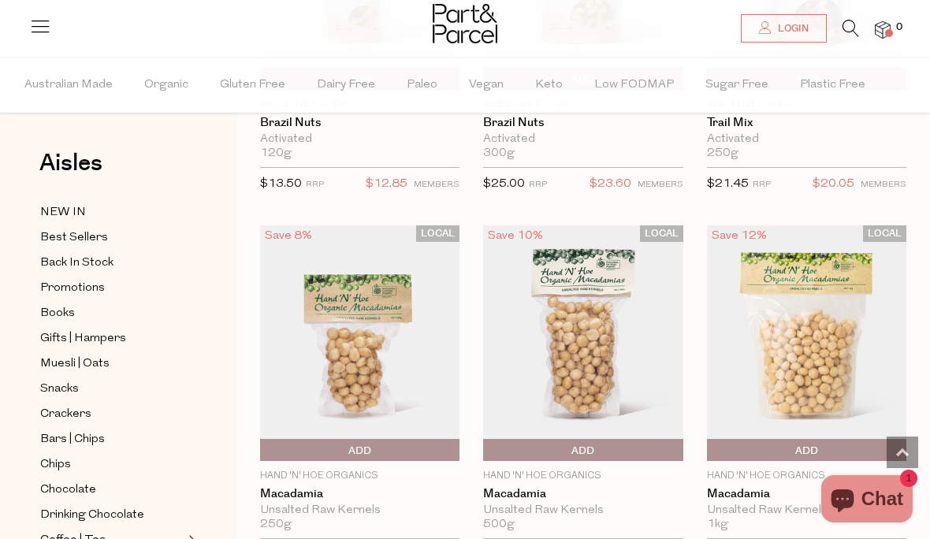
click at [845, 34] on icon at bounding box center [850, 28] width 17 height 17
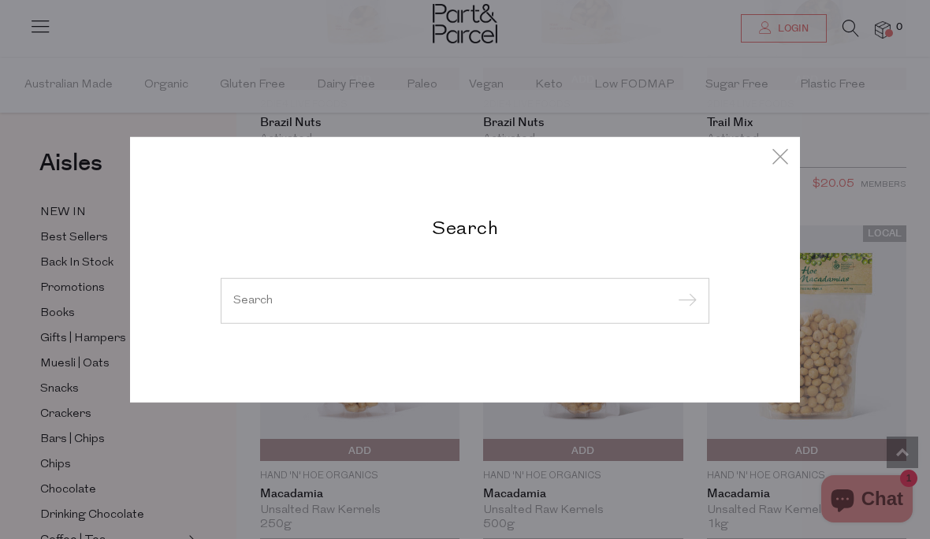
click at [269, 298] on input "search" at bounding box center [464, 301] width 463 height 12
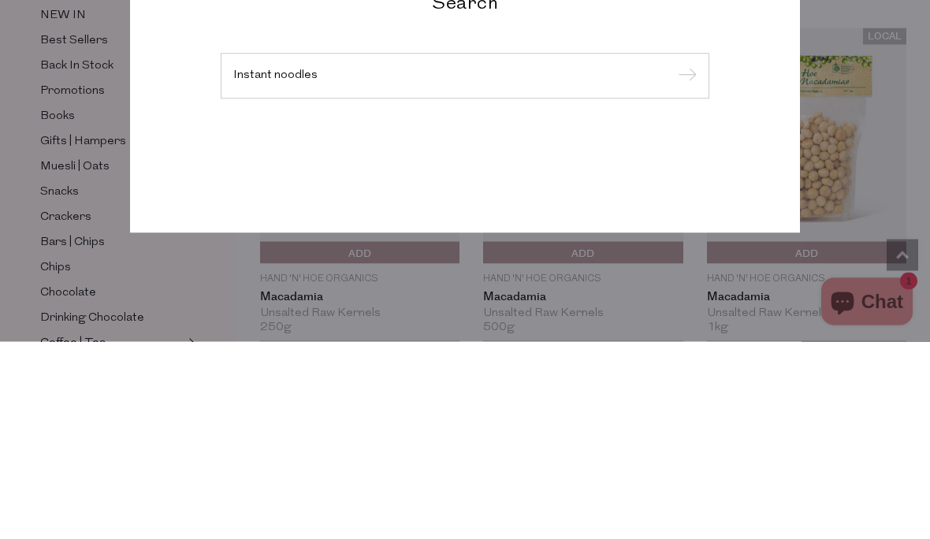
type input "Instant noodles"
click at [684, 262] on input "submit" at bounding box center [685, 274] width 24 height 24
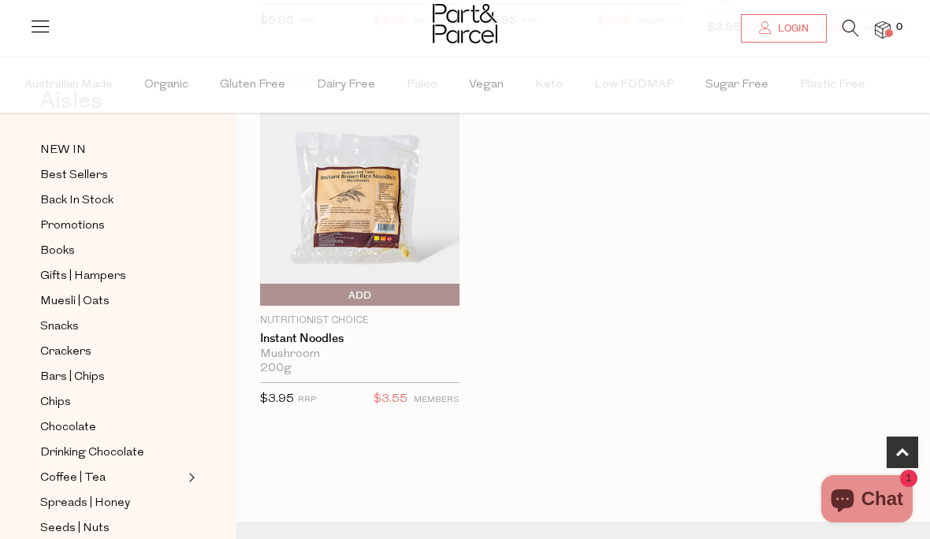
scroll to position [155, 0]
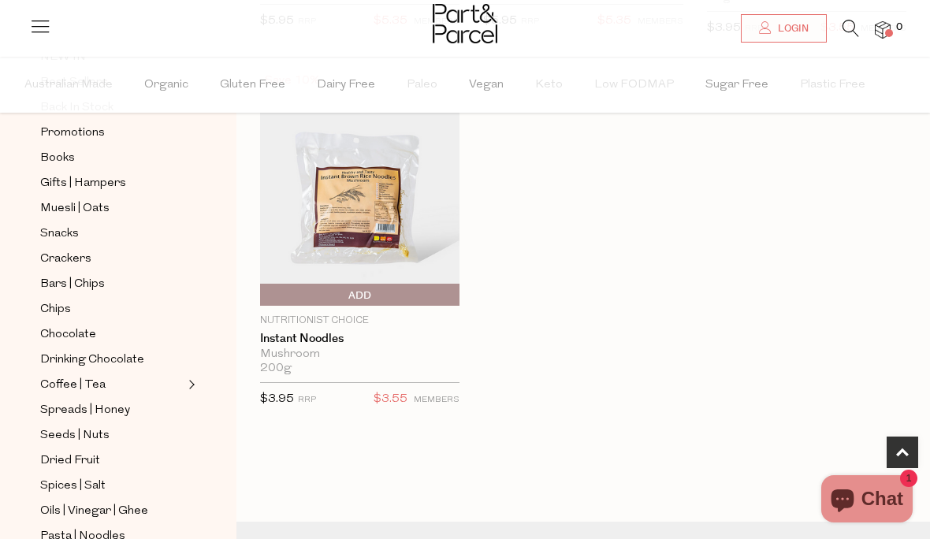
click at [81, 430] on span "Seeds | Nuts" at bounding box center [74, 435] width 69 height 19
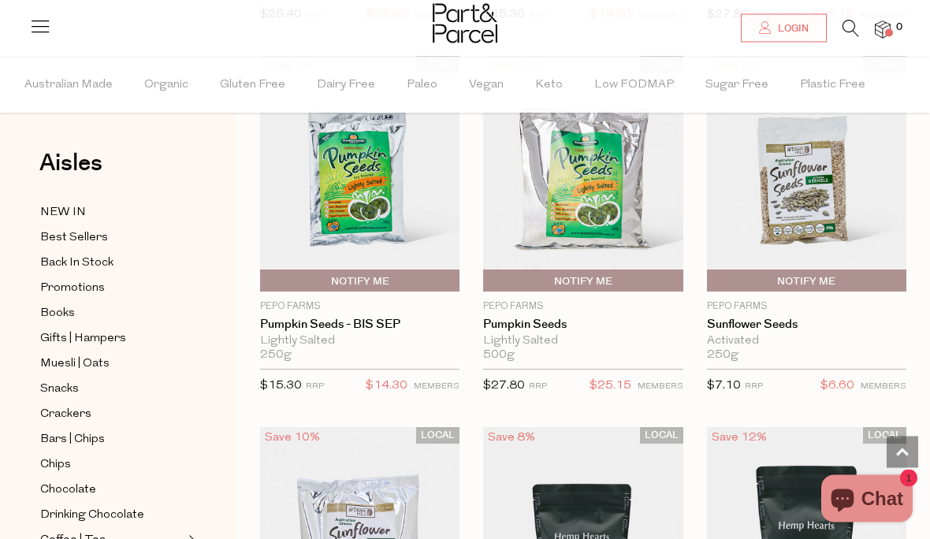
scroll to position [4601, 0]
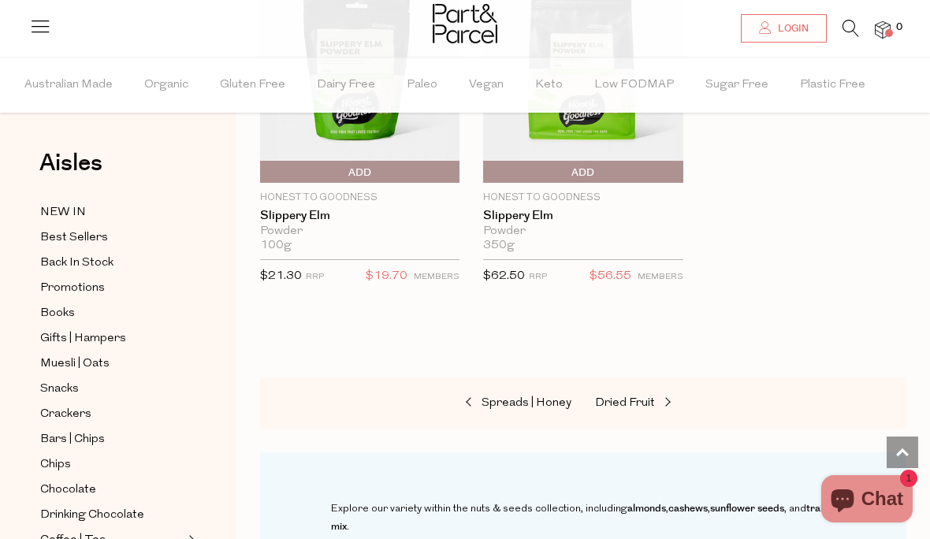
click at [505, 397] on span "Spreads | Honey" at bounding box center [526, 403] width 90 height 12
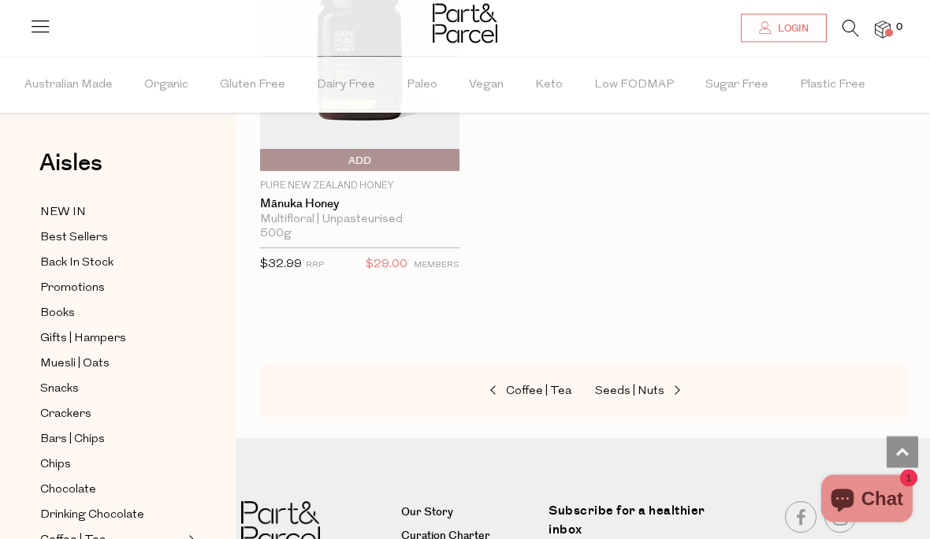
scroll to position [5949, 0]
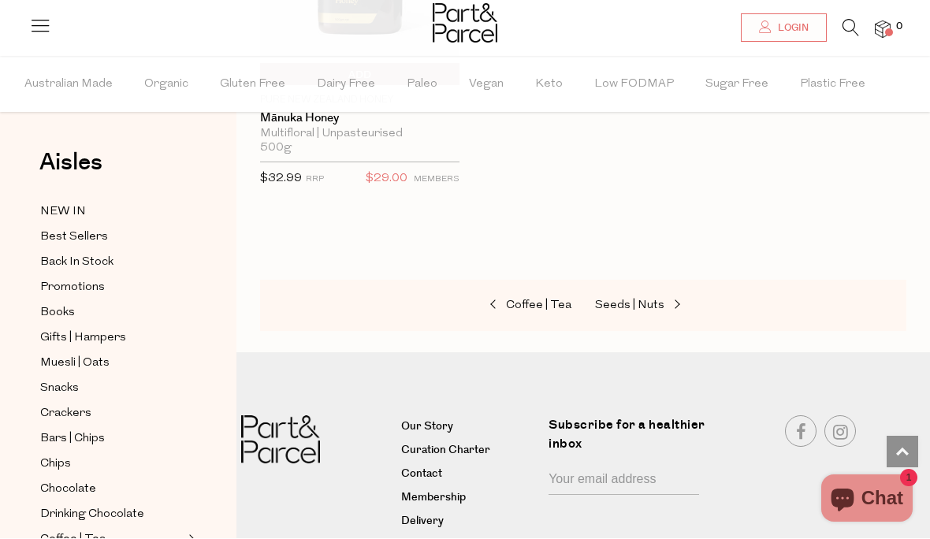
click at [63, 531] on span "Coffee | Tea" at bounding box center [72, 540] width 65 height 19
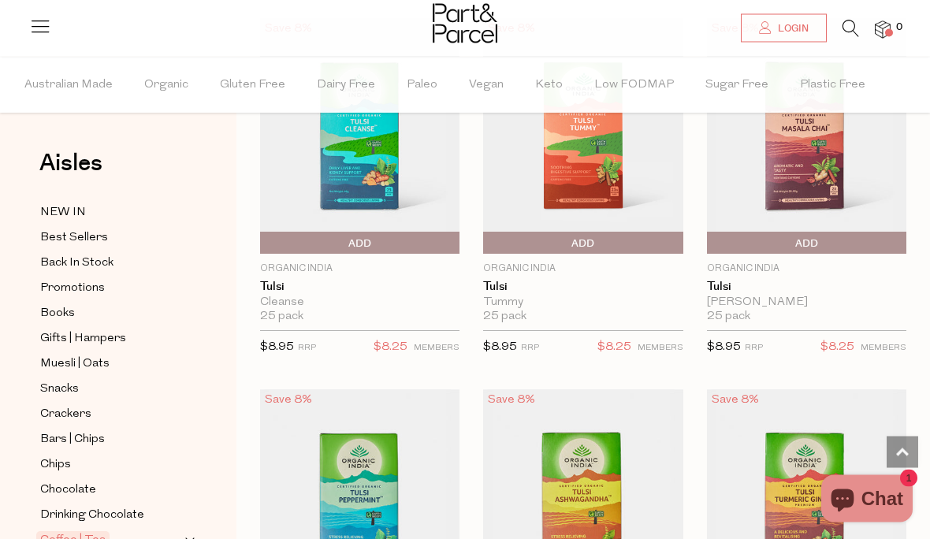
scroll to position [3175, 0]
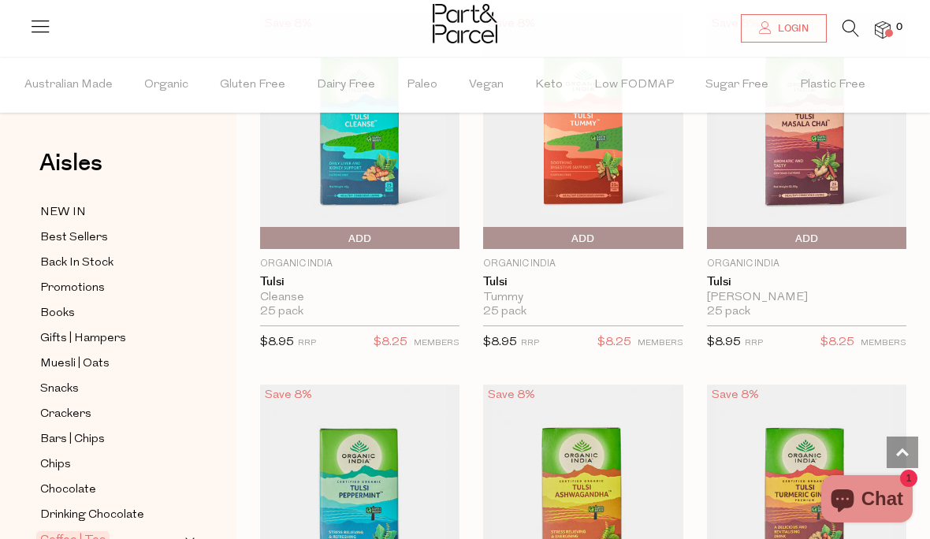
click at [80, 507] on span "Drinking Chocolate" at bounding box center [92, 515] width 104 height 19
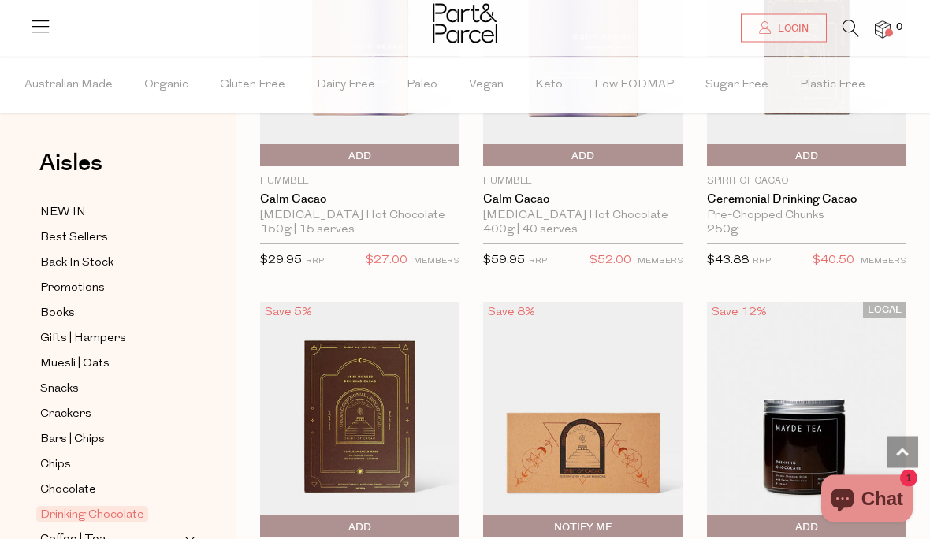
scroll to position [1059, 0]
click at [77, 481] on span "Chocolate" at bounding box center [68, 490] width 56 height 19
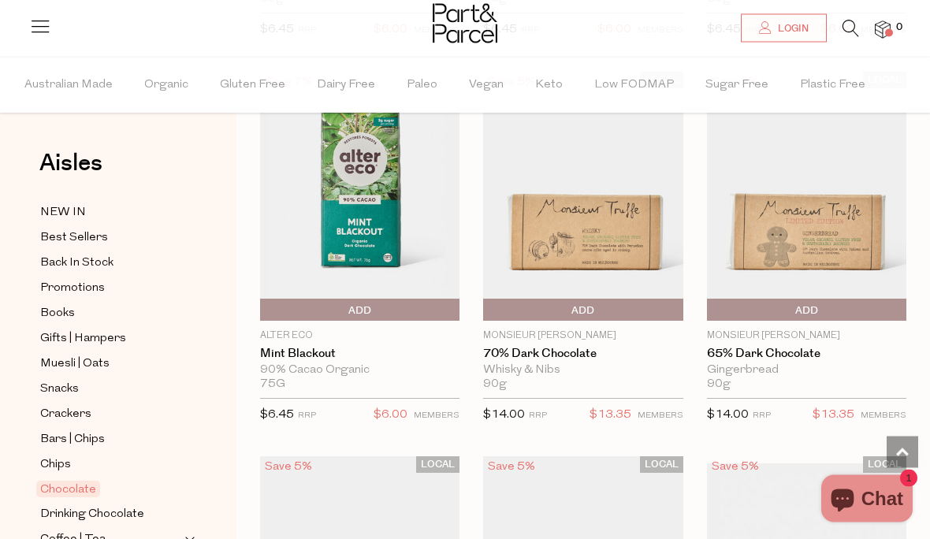
scroll to position [3130, 0]
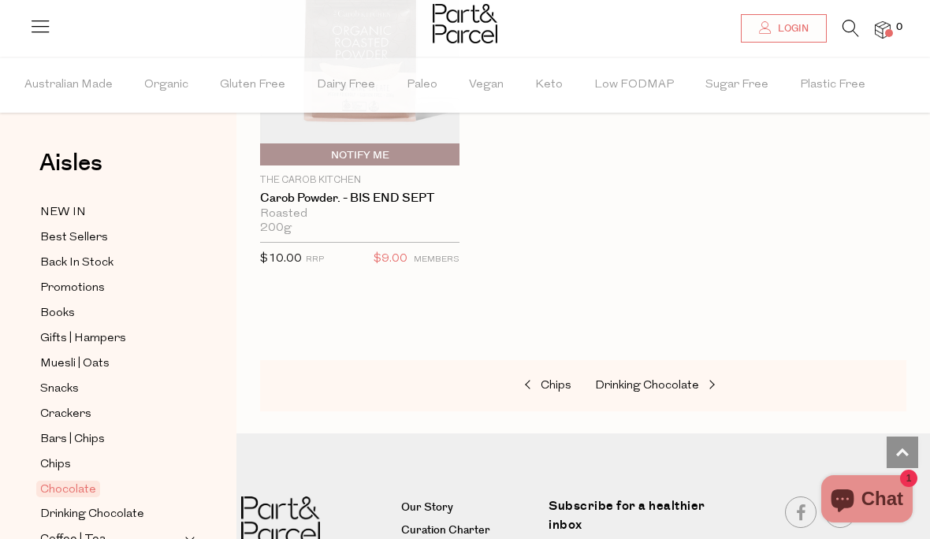
click at [550, 380] on span "Chips" at bounding box center [556, 386] width 31 height 12
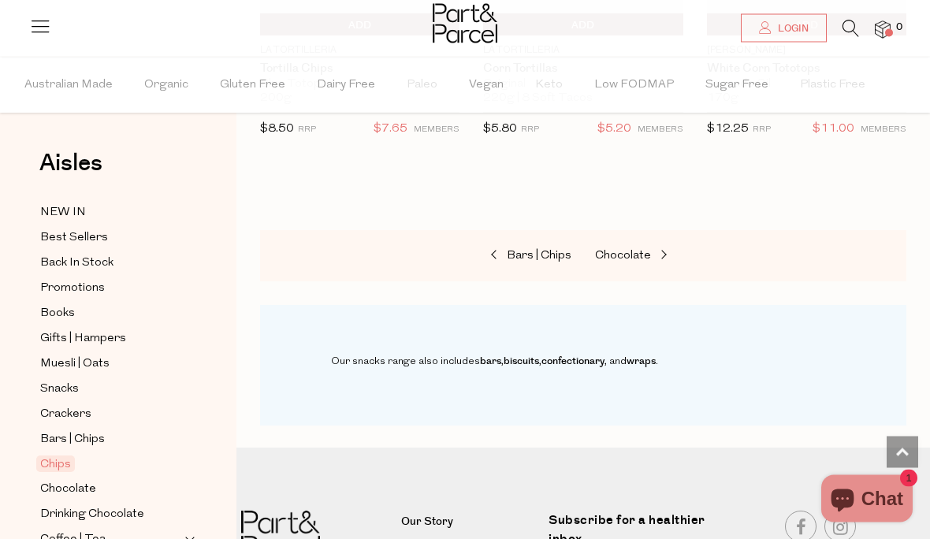
scroll to position [2298, 0]
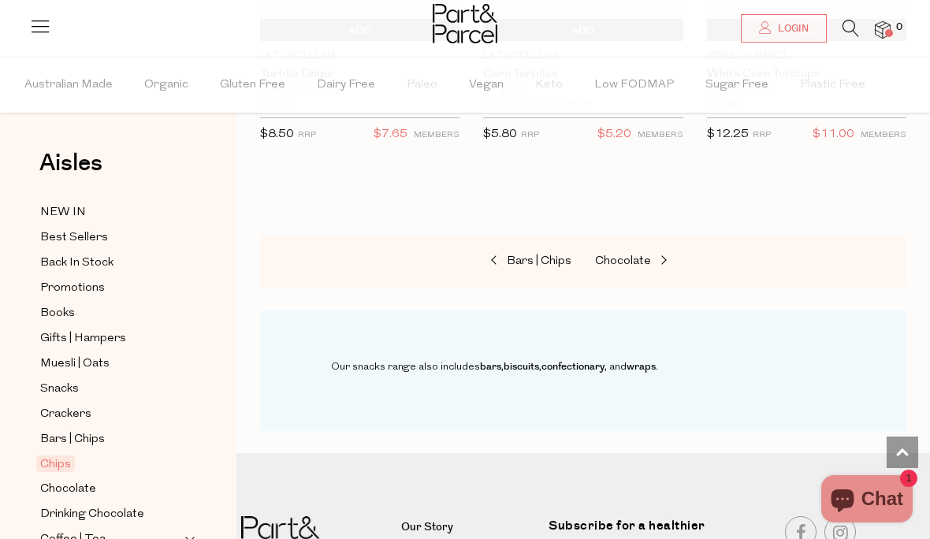
click at [518, 255] on span "Bars | Chips" at bounding box center [539, 261] width 65 height 12
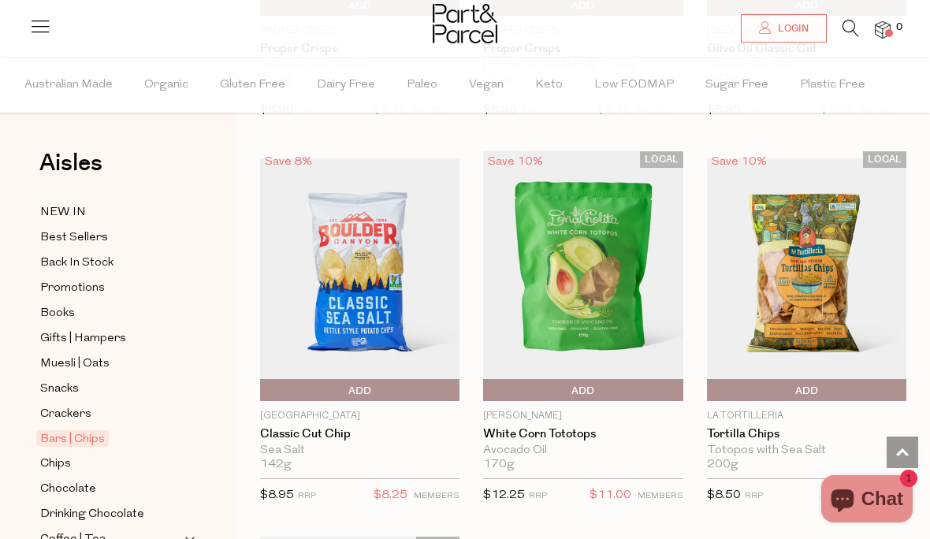
scroll to position [8300, 0]
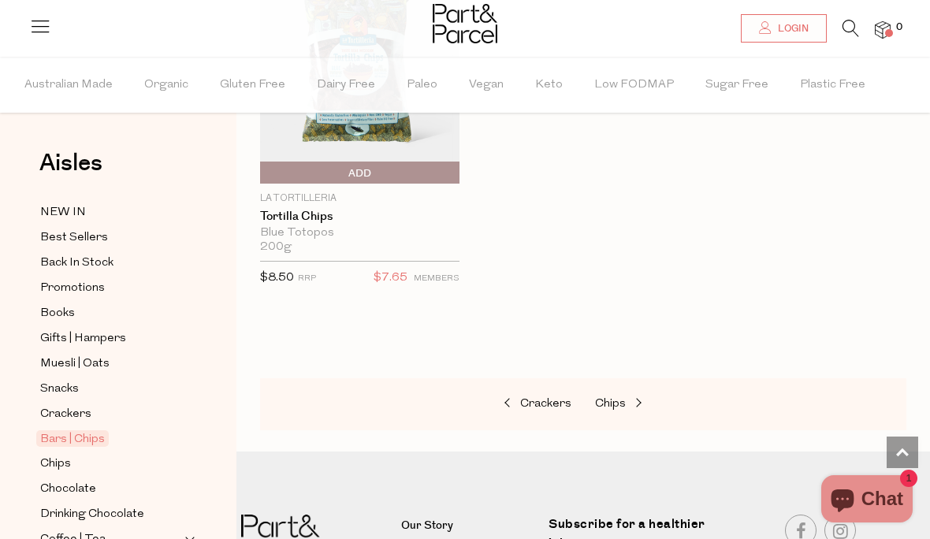
click at [533, 394] on link "Crackers" at bounding box center [493, 404] width 158 height 20
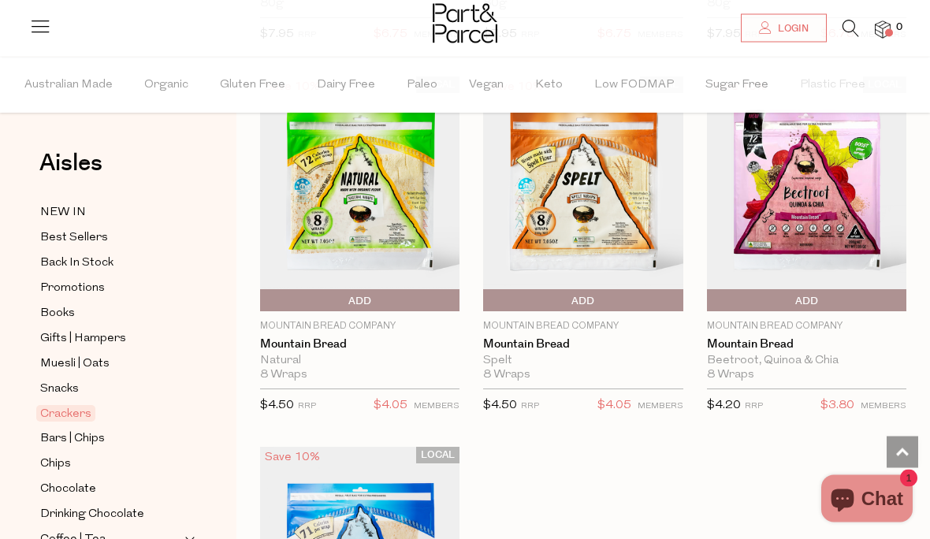
scroll to position [4211, 0]
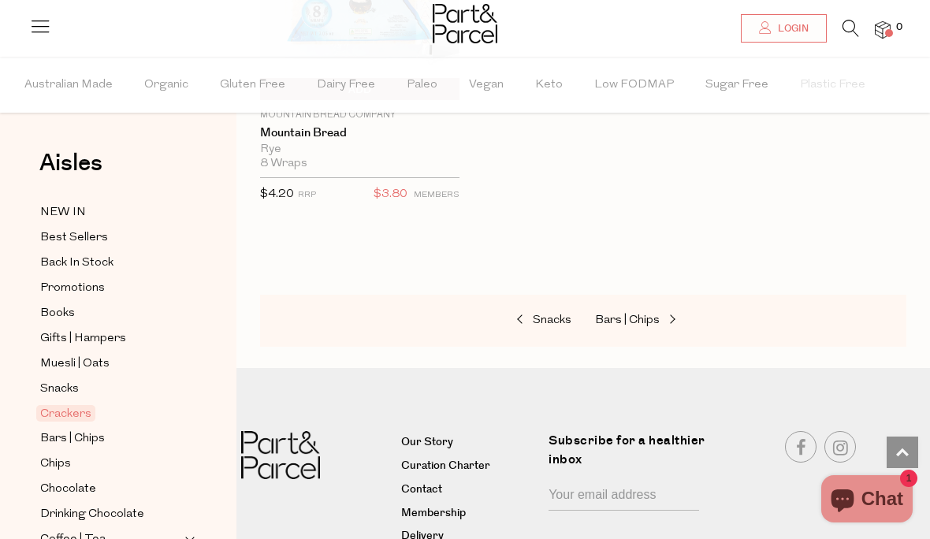
click at [557, 314] on span "Snacks" at bounding box center [552, 320] width 39 height 12
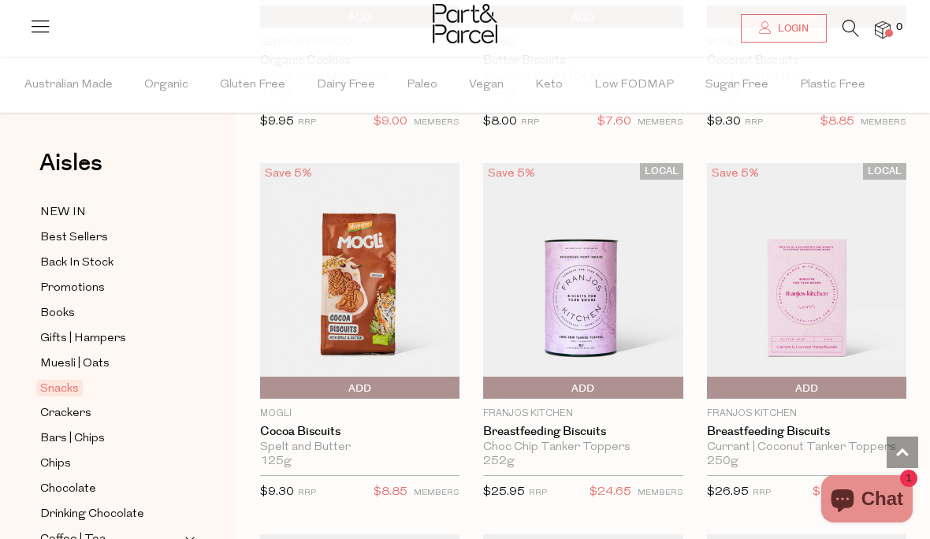
scroll to position [4523, 0]
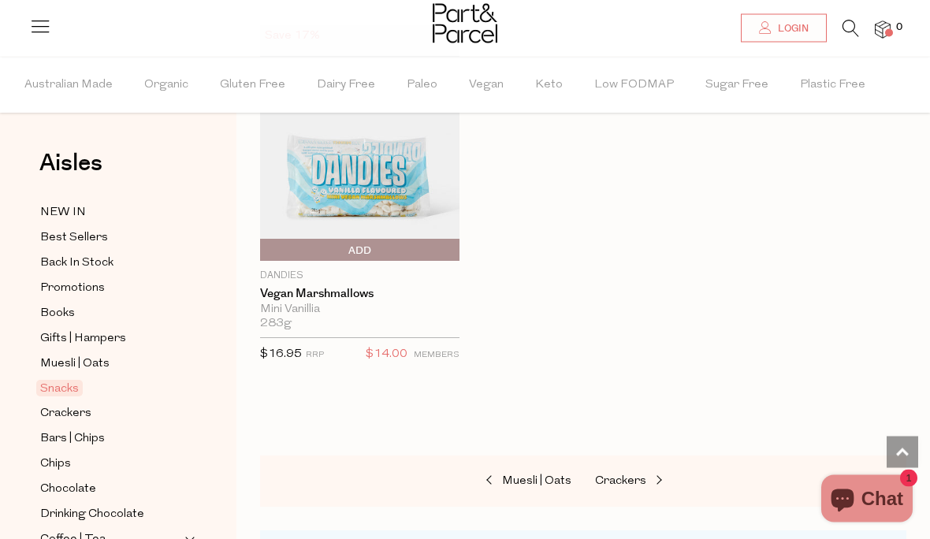
scroll to position [8371, 0]
click at [516, 471] on link "Muesli | Oats" at bounding box center [493, 481] width 158 height 20
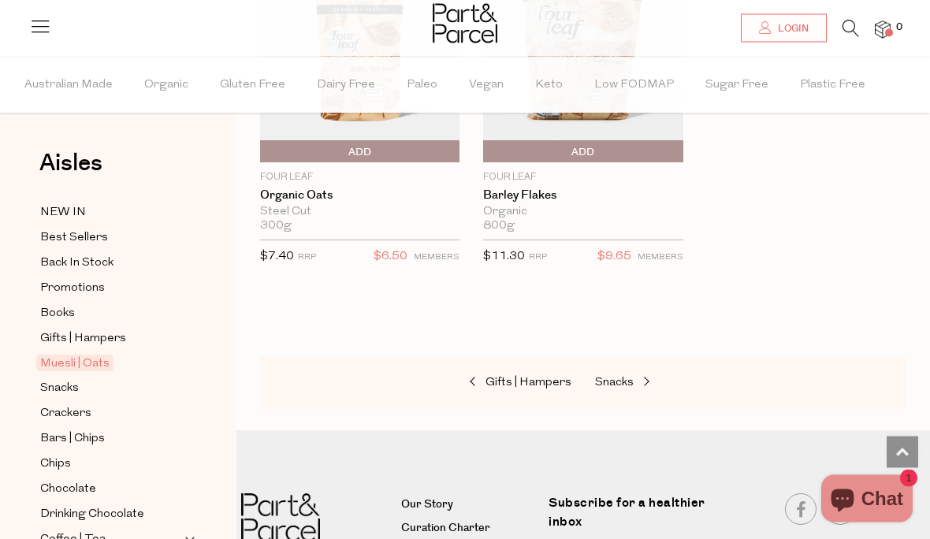
scroll to position [6319, 0]
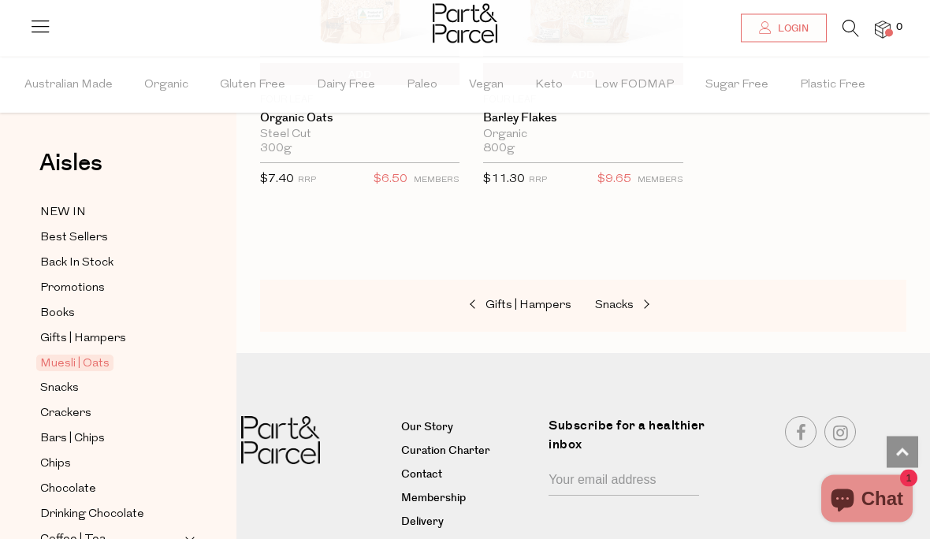
click at [492, 300] on span "Gifts | Hampers" at bounding box center [528, 306] width 86 height 12
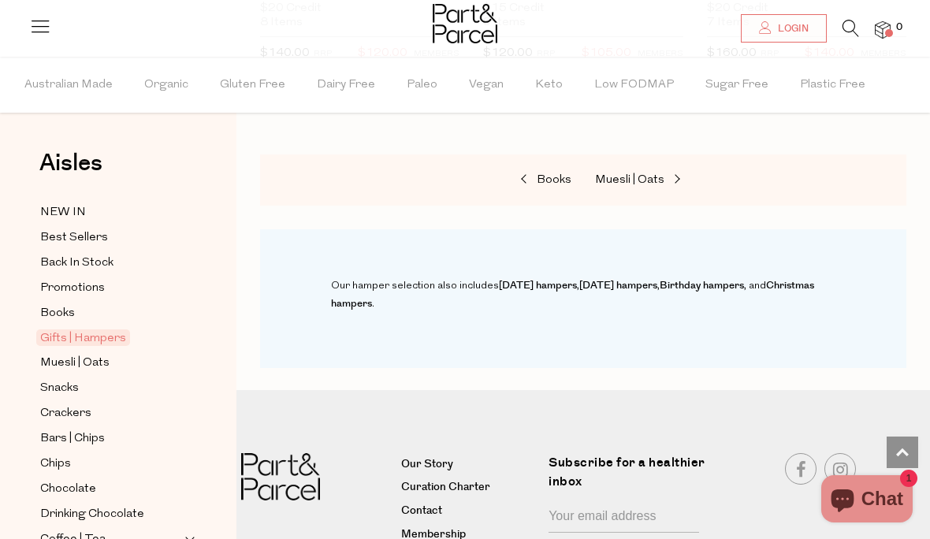
scroll to position [1270, 0]
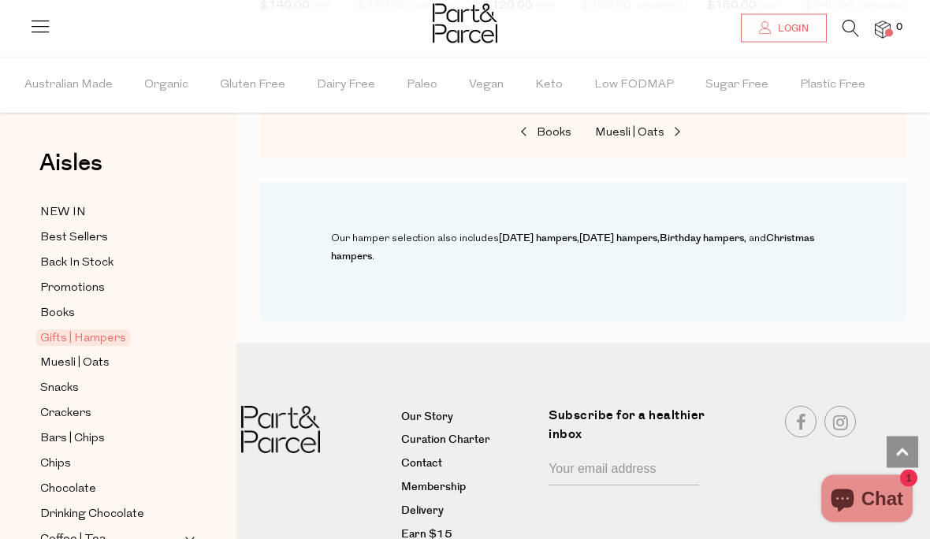
click at [559, 129] on span "Books" at bounding box center [554, 134] width 35 height 12
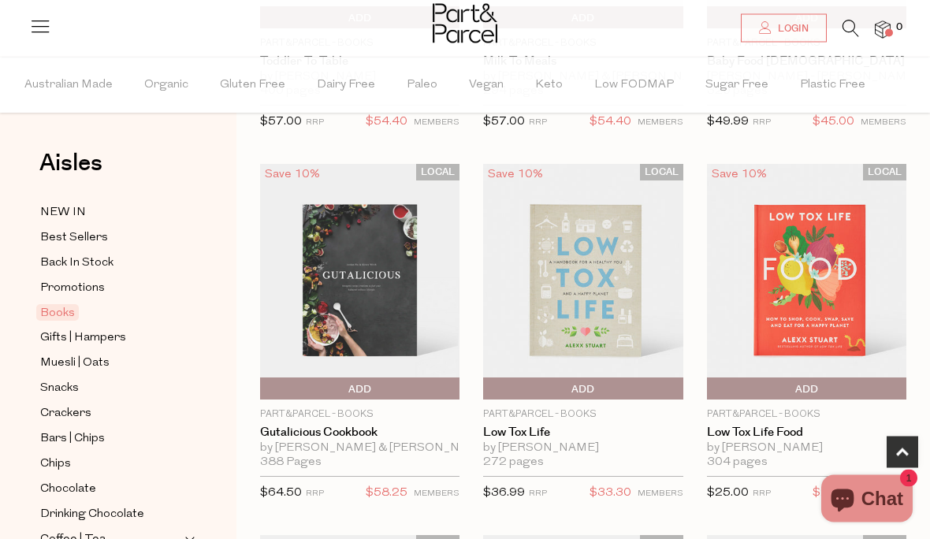
scroll to position [413, 0]
click at [873, 492] on small "MEMBERS" at bounding box center [883, 493] width 46 height 9
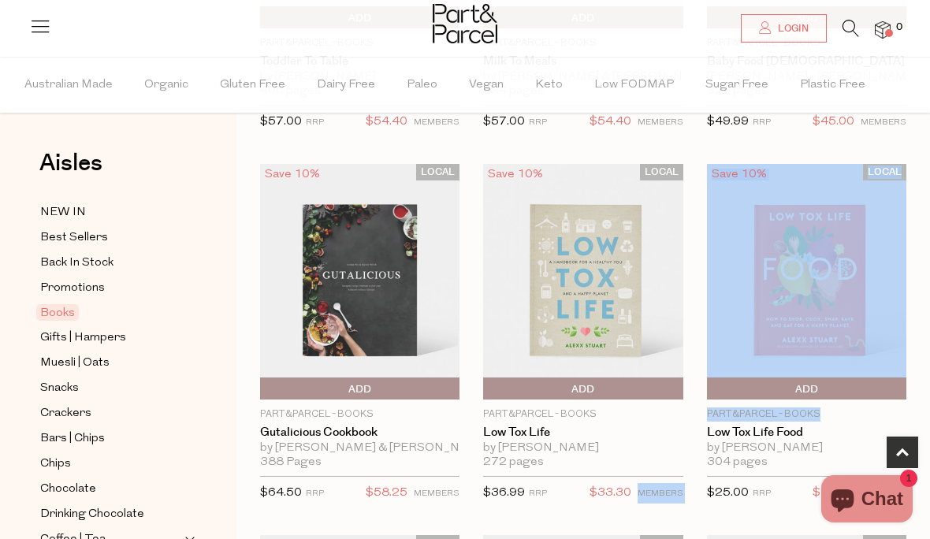
click at [891, 437] on link "Low Tox Life Food" at bounding box center [806, 432] width 199 height 14
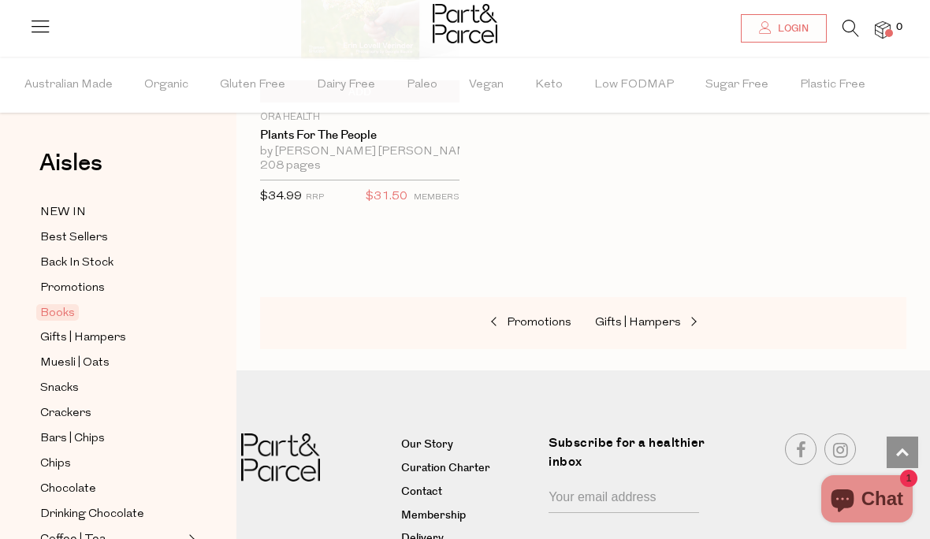
scroll to position [1478, 0]
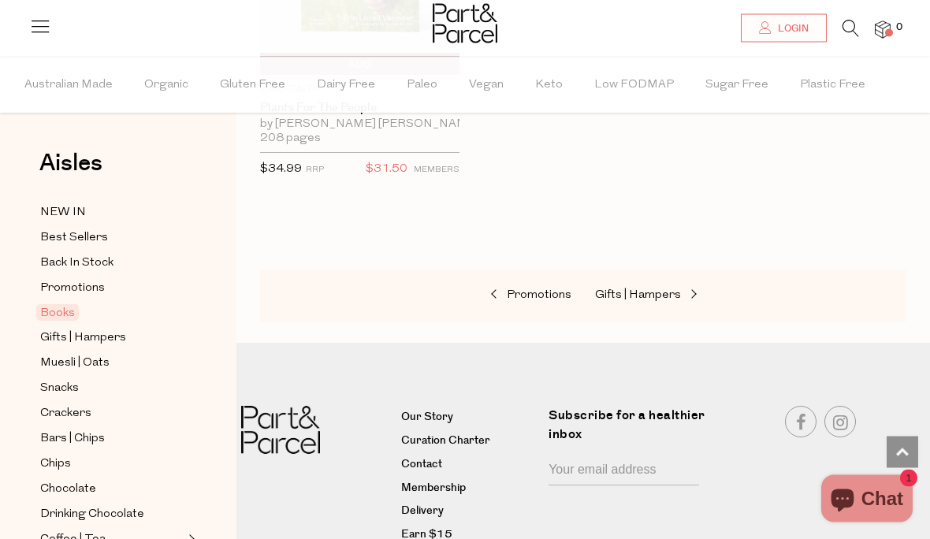
click at [523, 291] on span "Promotions" at bounding box center [539, 296] width 65 height 12
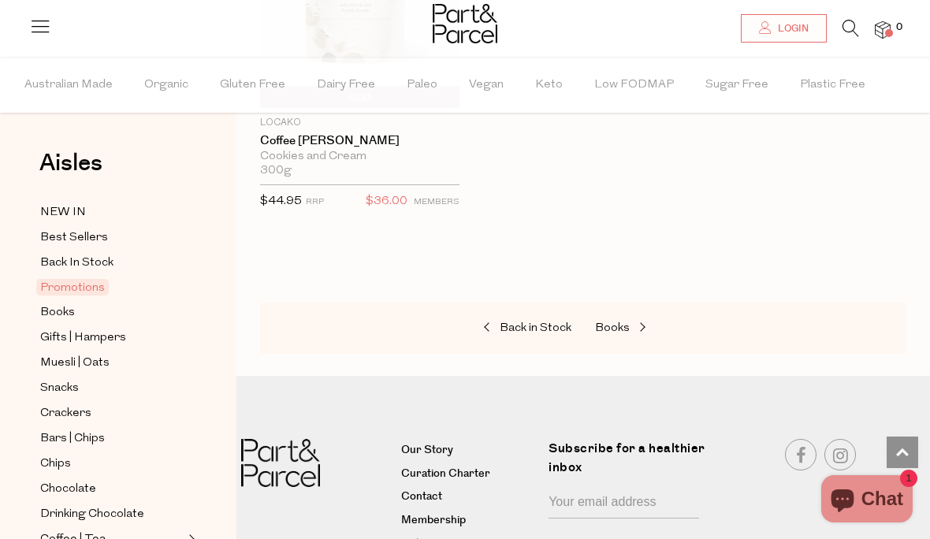
scroll to position [2232, 0]
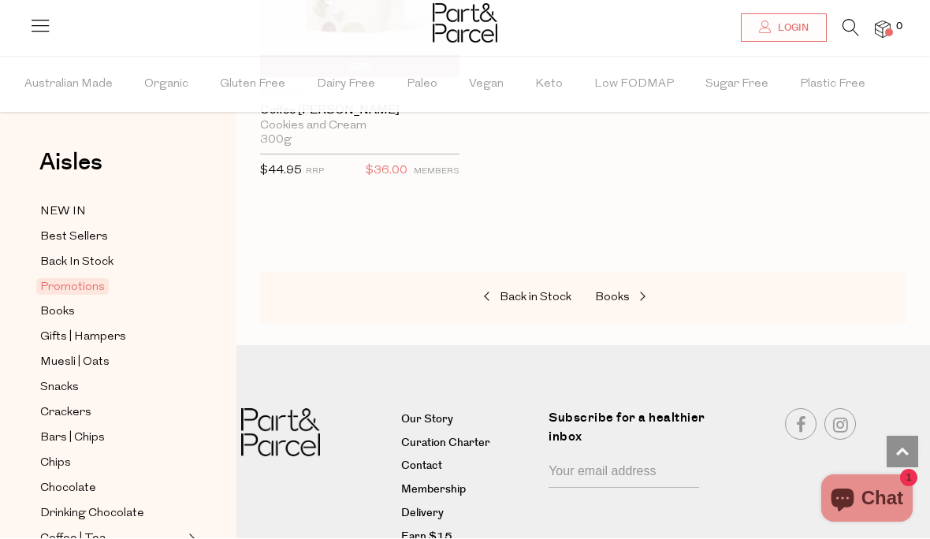
click at [529, 299] on link "Back in Stock" at bounding box center [493, 298] width 158 height 20
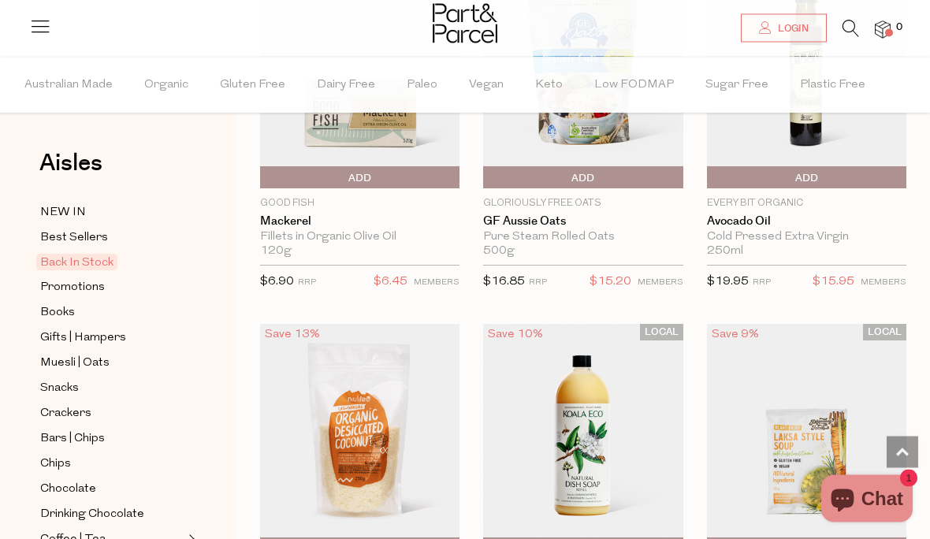
scroll to position [250, 0]
